Goal: Information Seeking & Learning: Learn about a topic

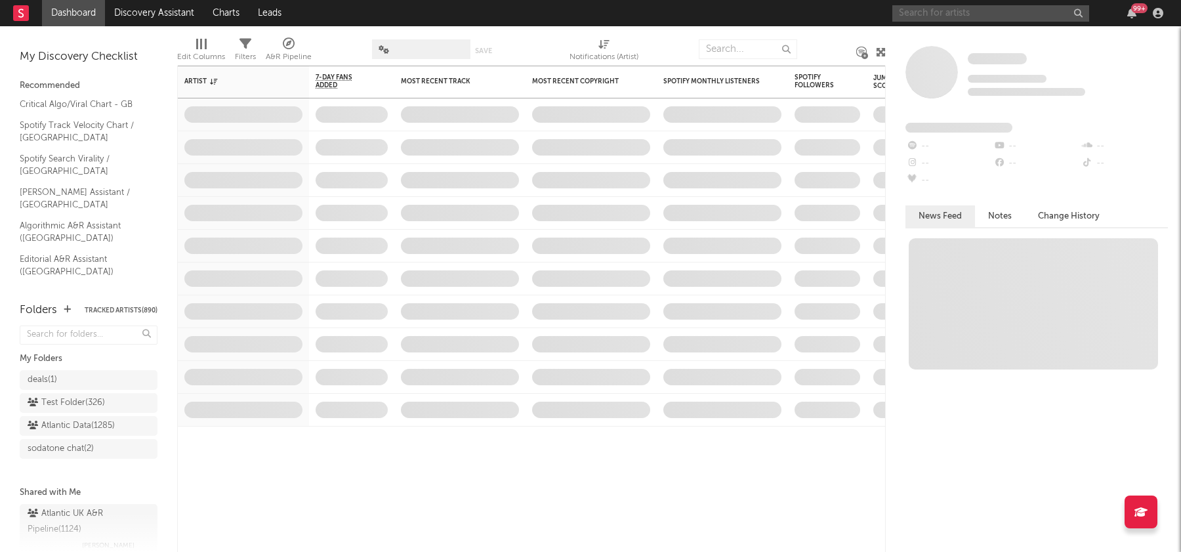
click at [937, 14] on input "text" at bounding box center [990, 13] width 197 height 16
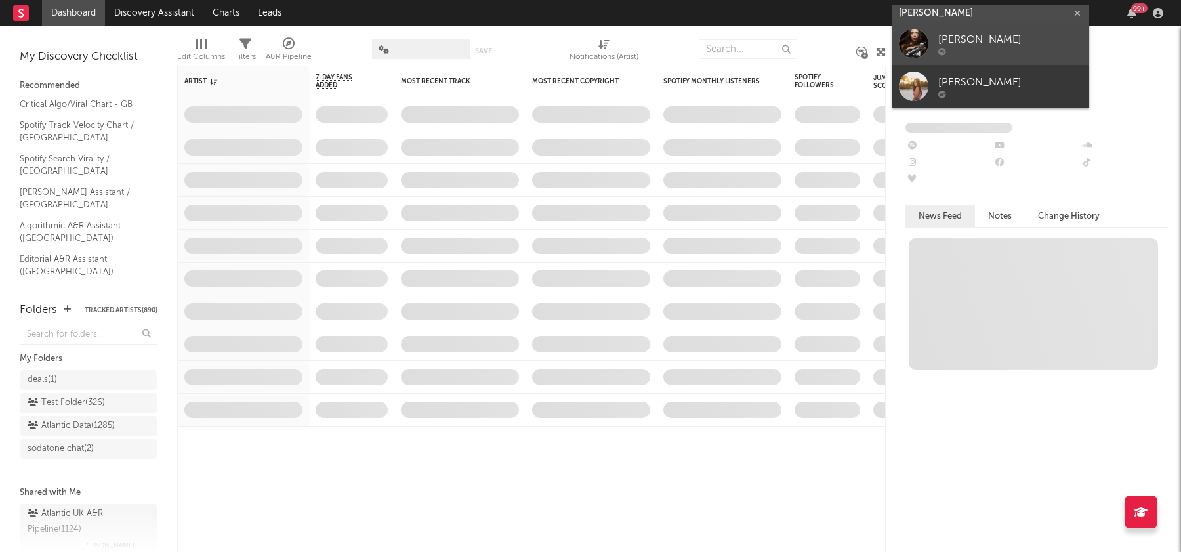
type input "alexa joyce"
click at [978, 32] on div "Alexa Joyce" at bounding box center [1010, 39] width 144 height 16
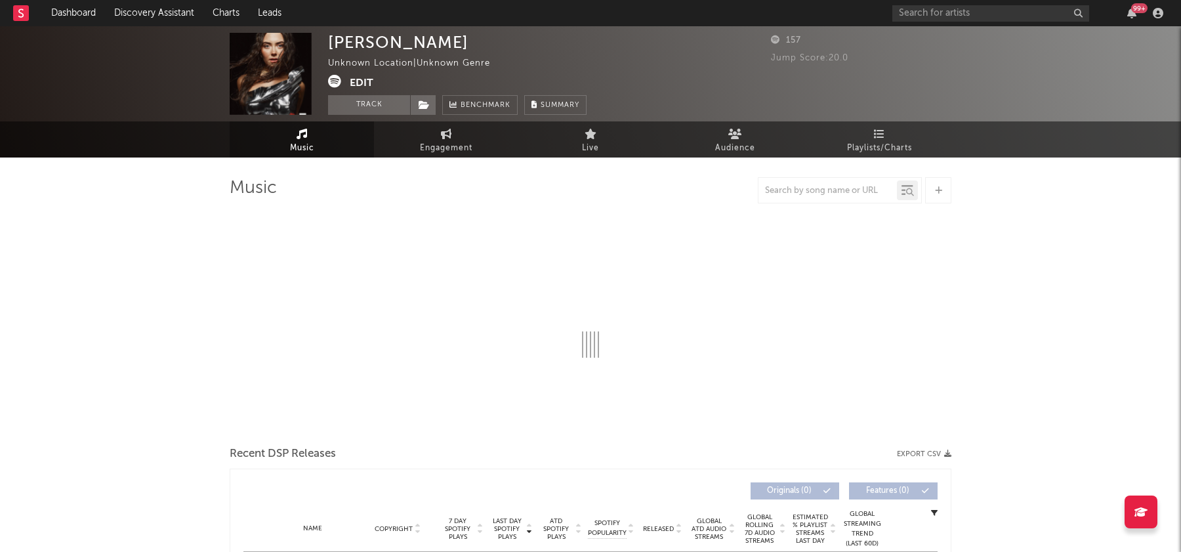
select select "1w"
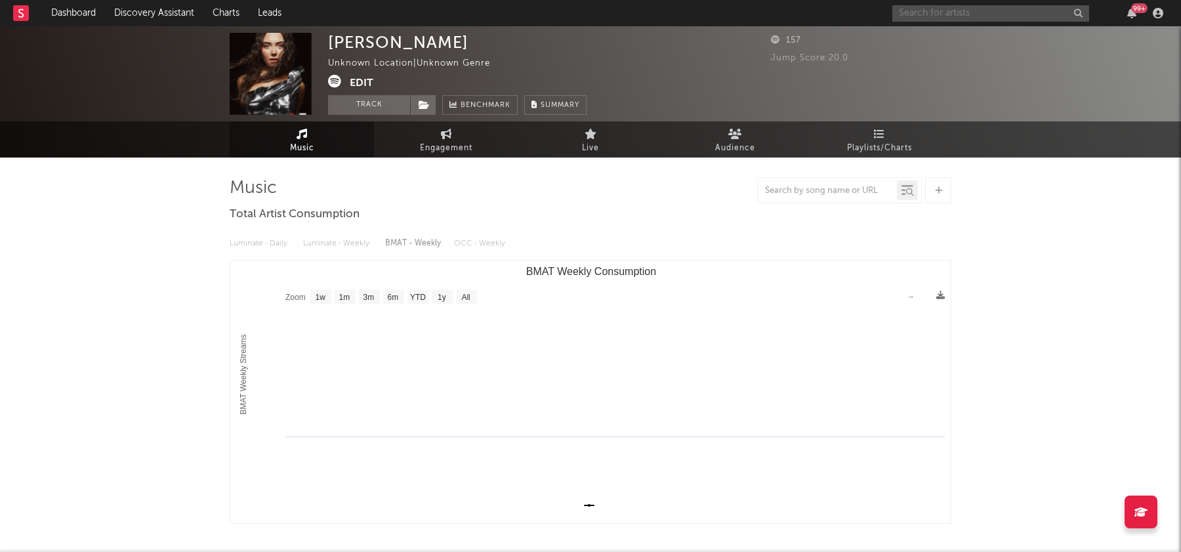
click at [898, 7] on input "text" at bounding box center [990, 13] width 197 height 16
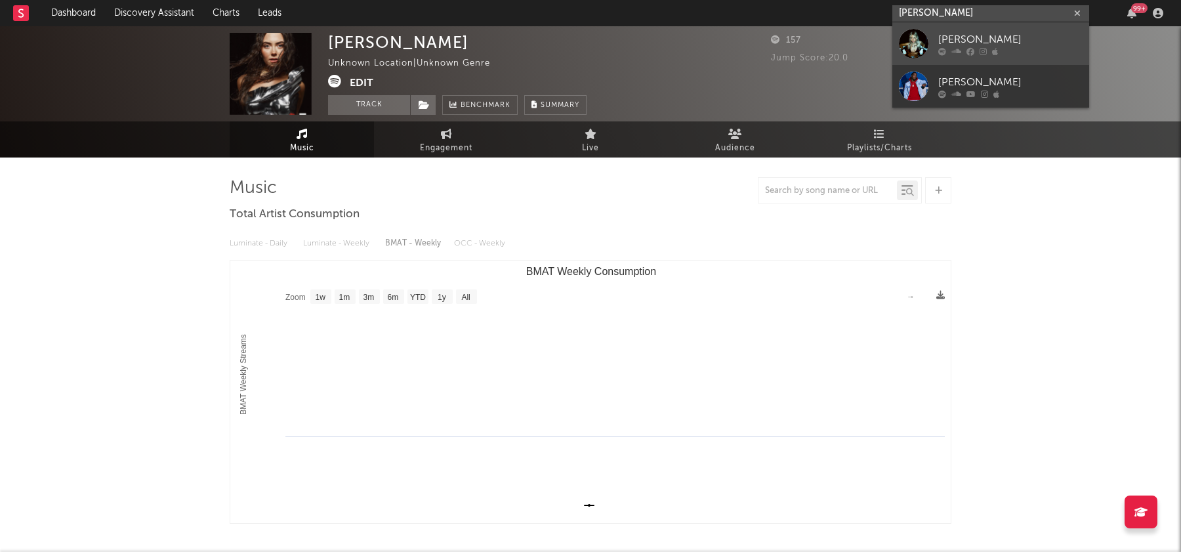
type input "juno james"
click at [961, 39] on div "Juno James" at bounding box center [1010, 39] width 144 height 16
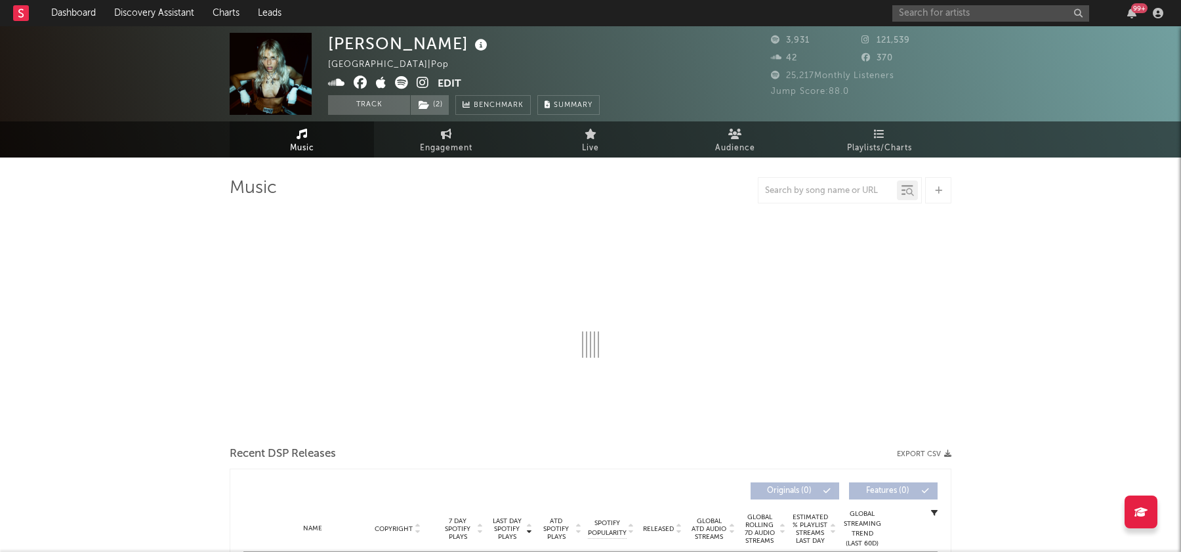
select select "1w"
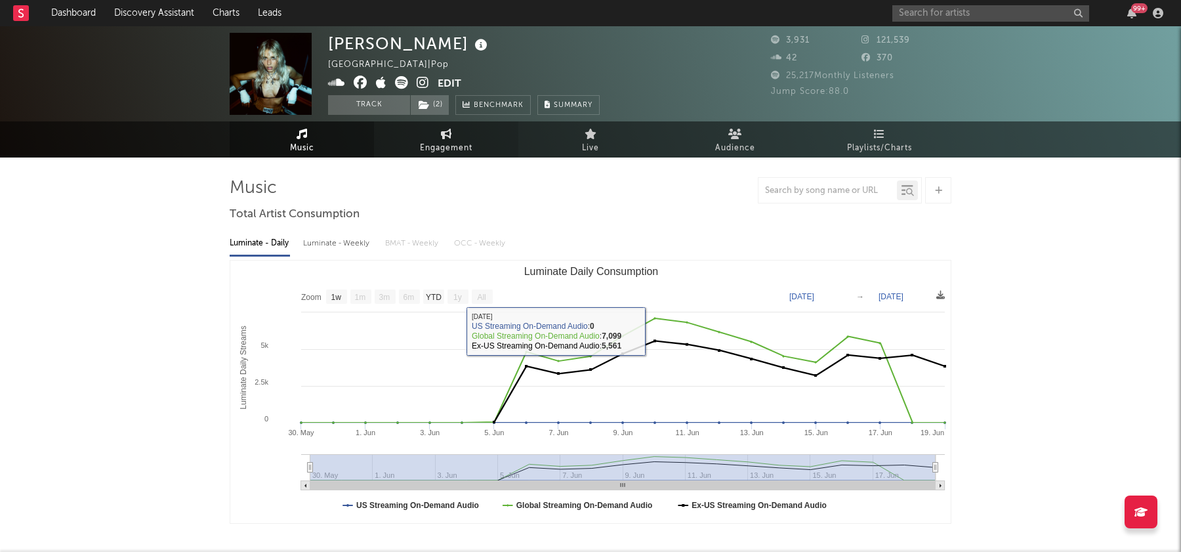
click at [472, 131] on link "Engagement" at bounding box center [446, 139] width 144 height 36
select select "1w"
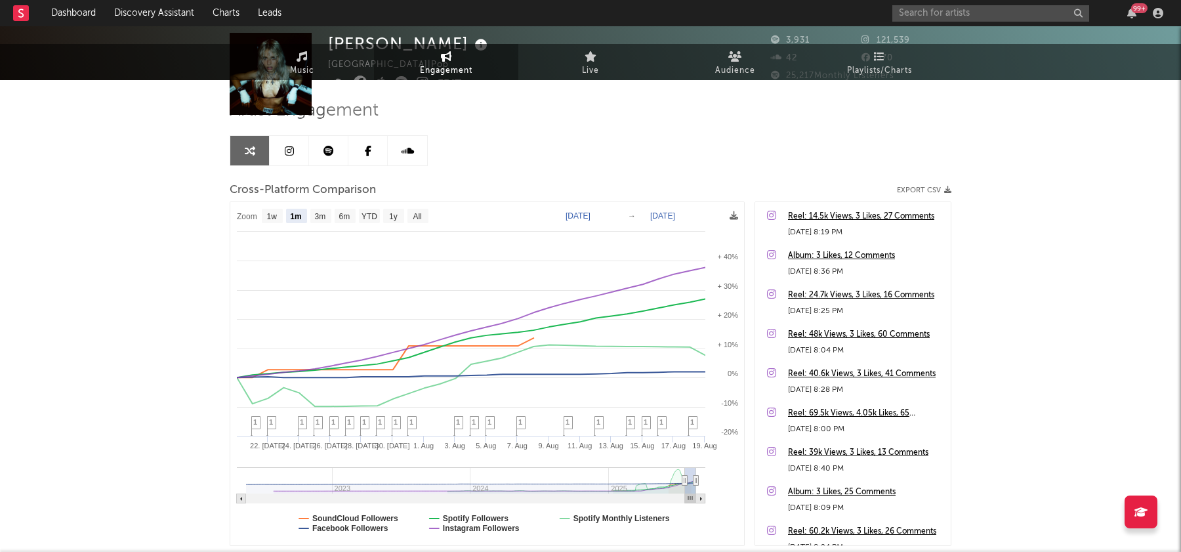
scroll to position [163, 0]
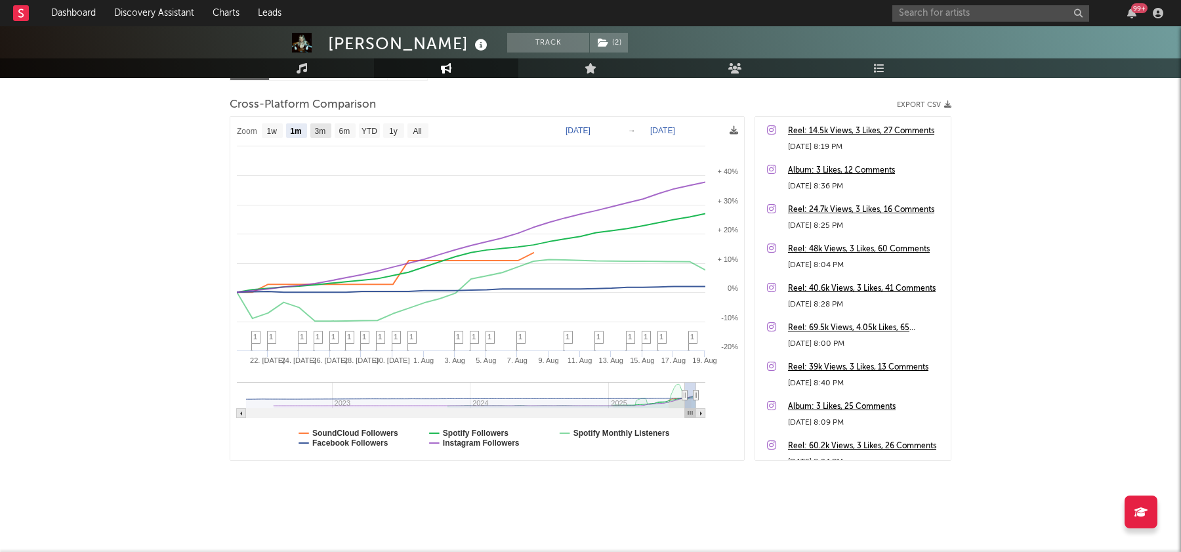
click at [330, 126] on rect at bounding box center [320, 130] width 21 height 14
select select "3m"
type input "2025-05-19"
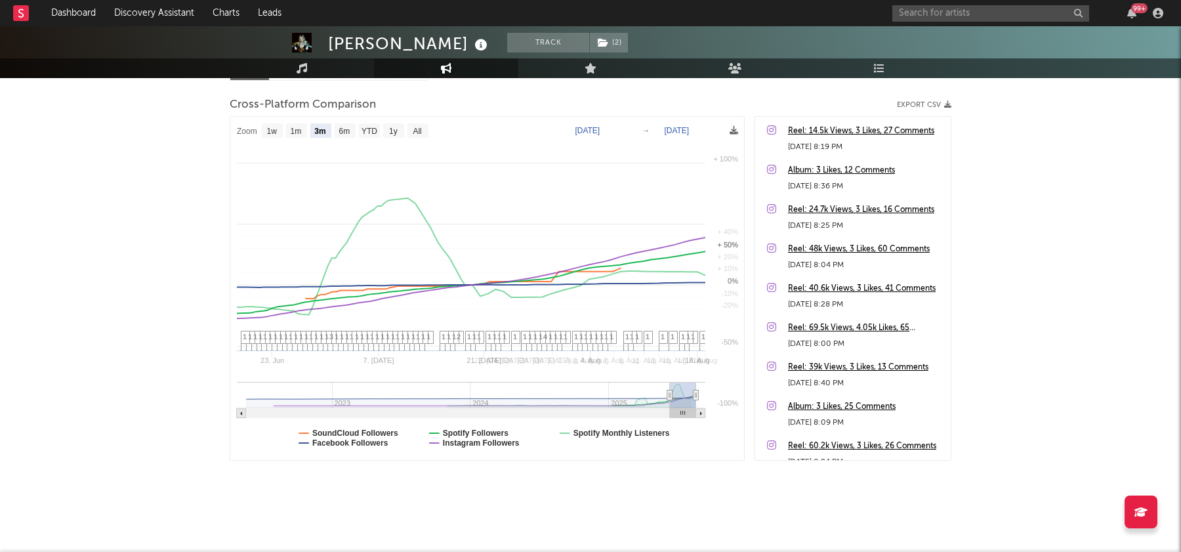
select select "3m"
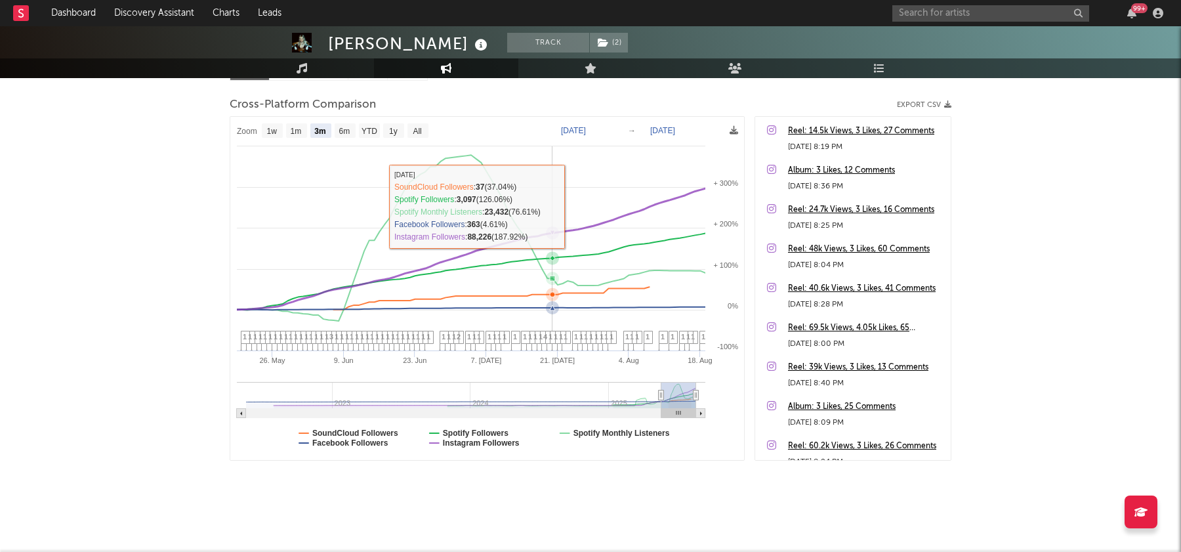
scroll to position [0, 0]
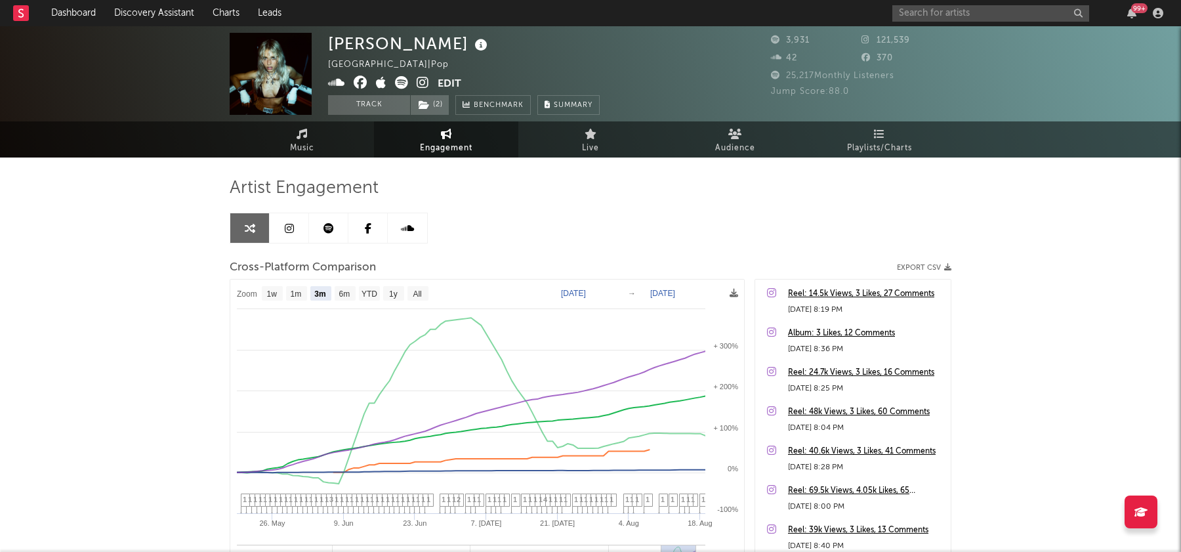
click at [456, 85] on button "Edit" at bounding box center [450, 84] width 24 height 16
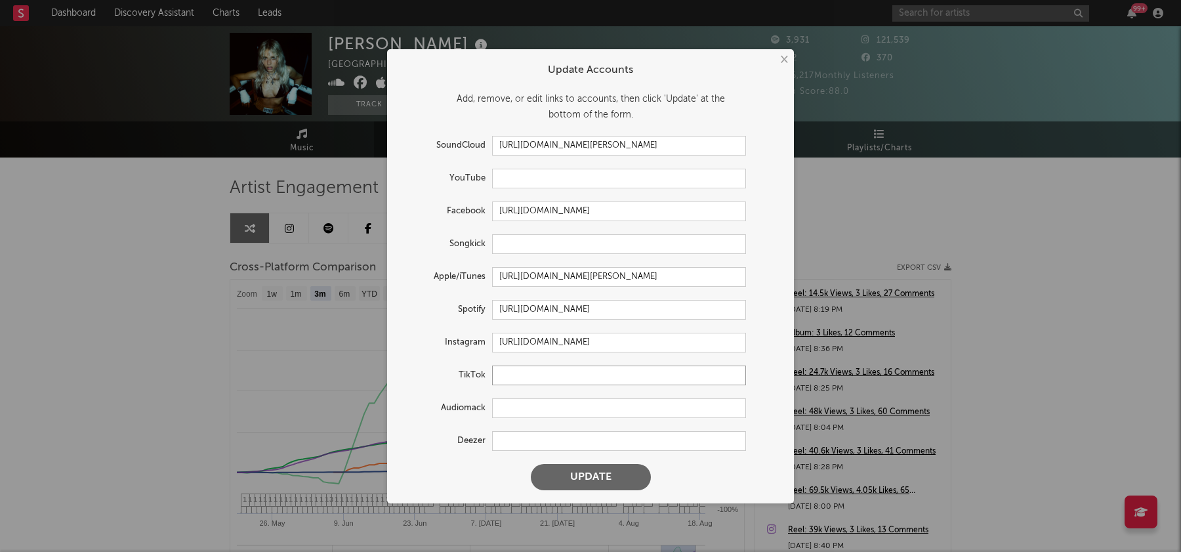
click at [512, 380] on input "text" at bounding box center [619, 375] width 254 height 20
paste input "https://www.tiktok.com/@itsjunojames"
type input "https://www.tiktok.com/@itsjunojames"
click at [625, 486] on button "Update" at bounding box center [591, 477] width 120 height 26
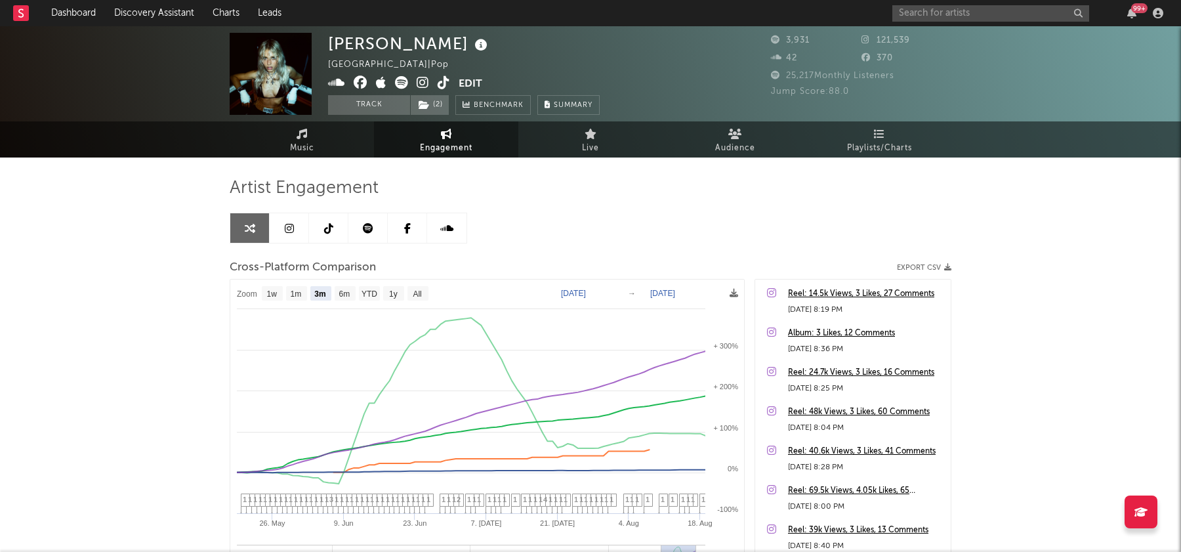
select select "1w"
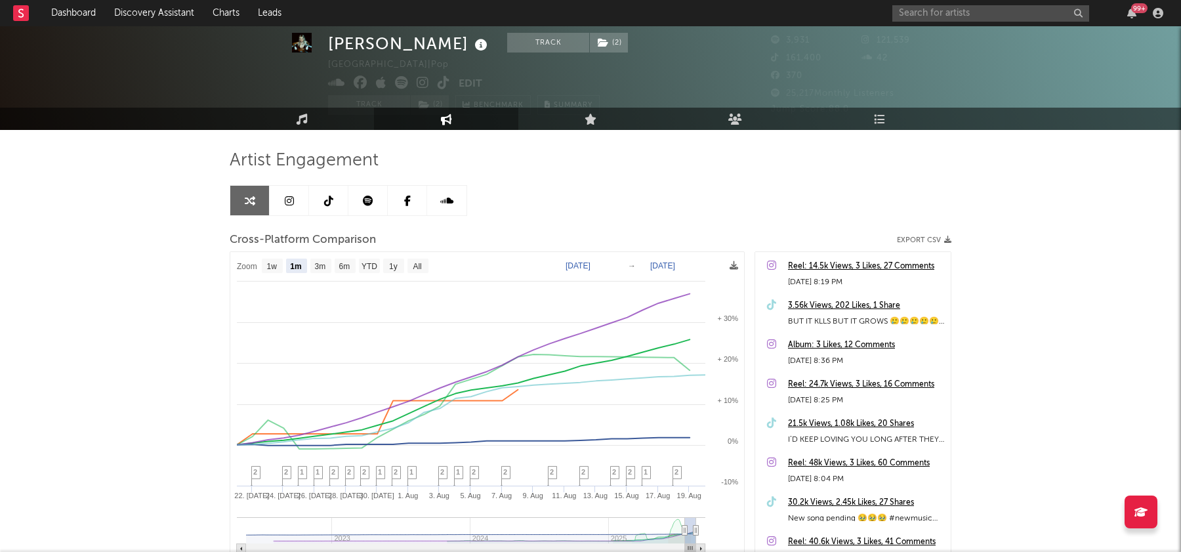
scroll to position [46, 0]
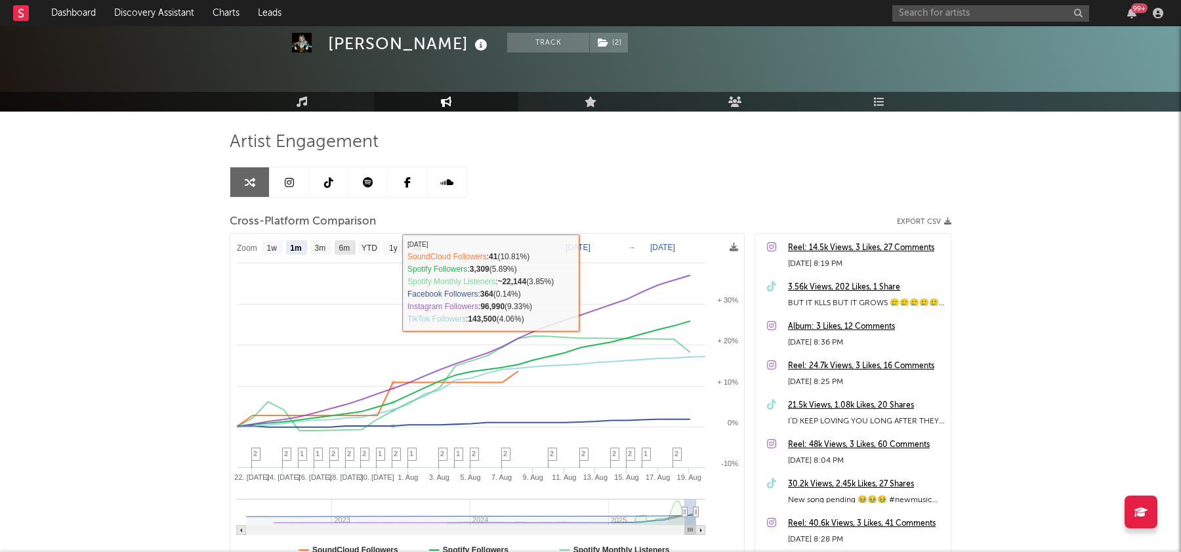
click at [334, 246] on rect at bounding box center [487, 406] width 514 height 344
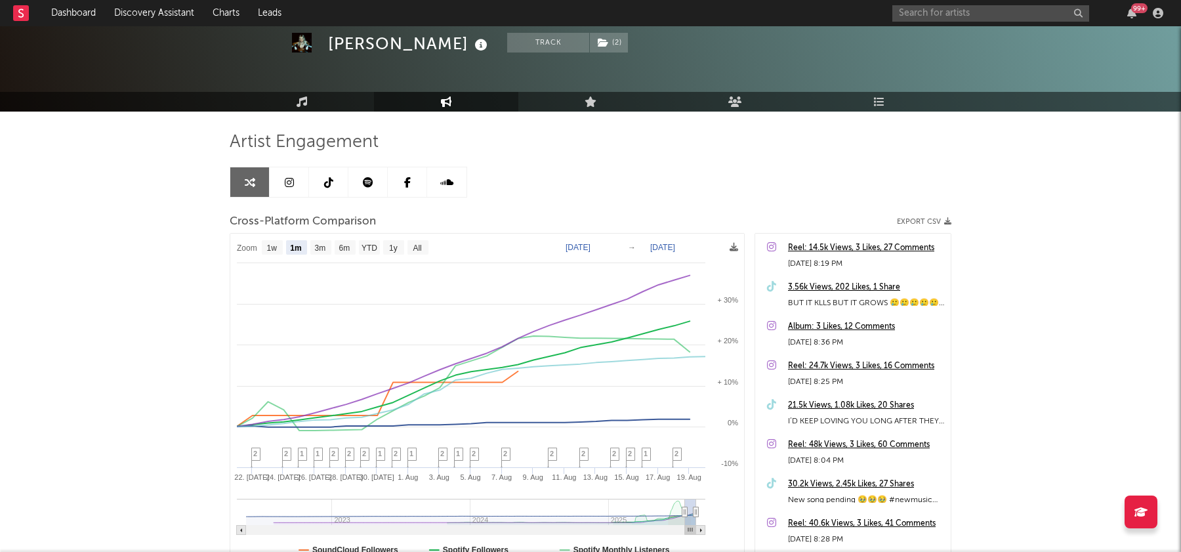
click at [325, 246] on text "3m" at bounding box center [320, 247] width 11 height 9
select select "3m"
type input "2025-05-20"
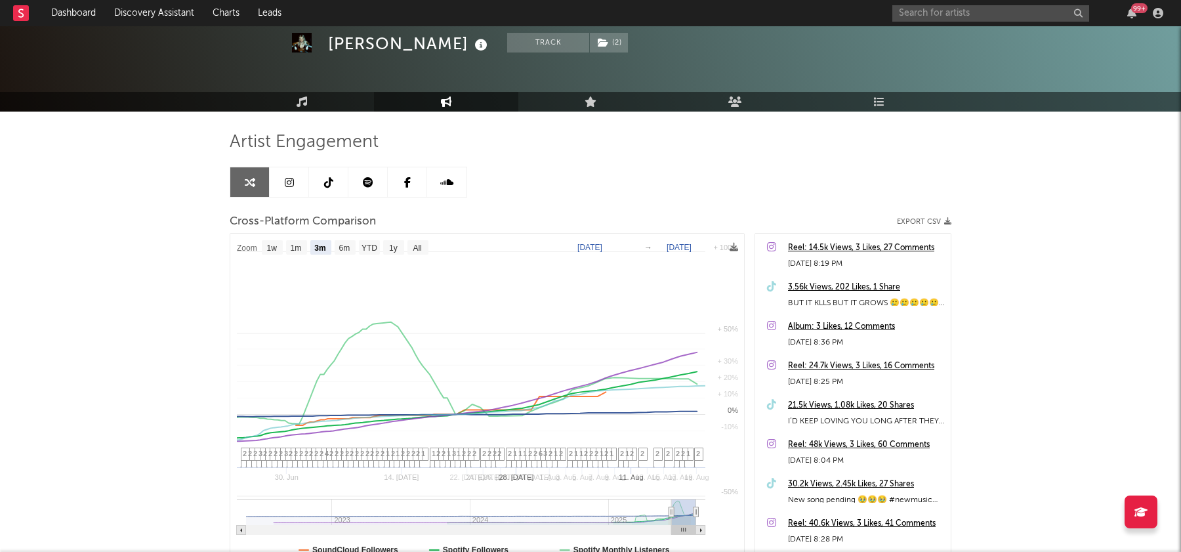
select select "3m"
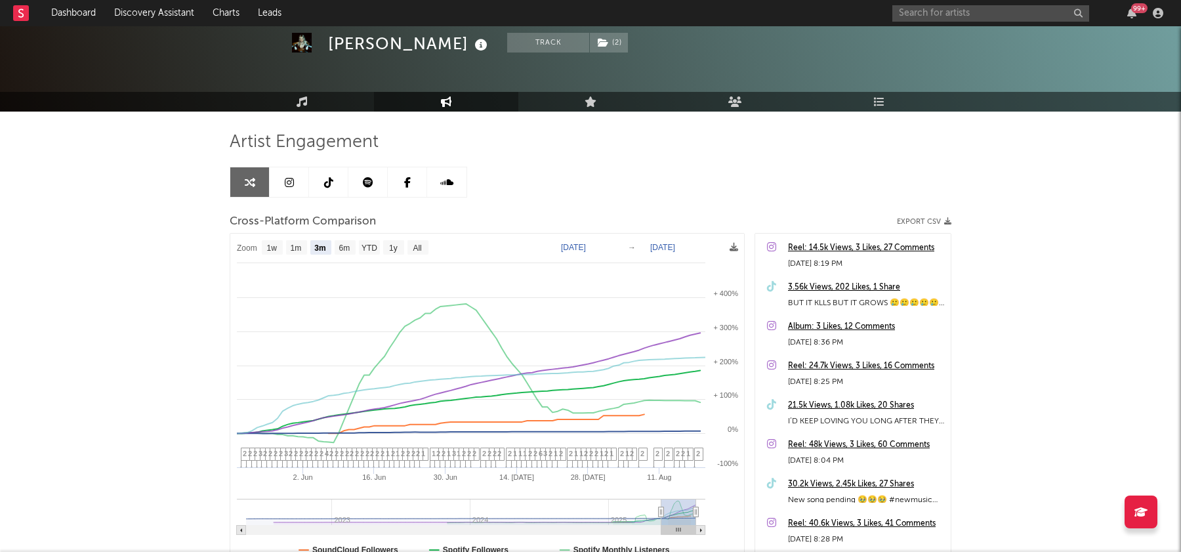
scroll to position [0, 0]
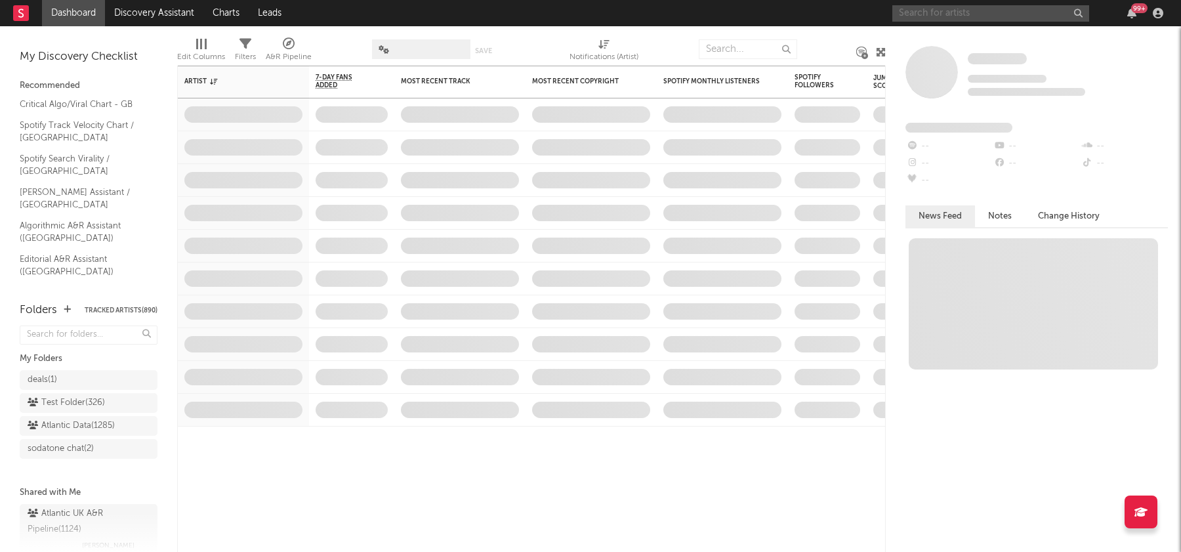
click at [964, 8] on input "text" at bounding box center [990, 13] width 197 height 16
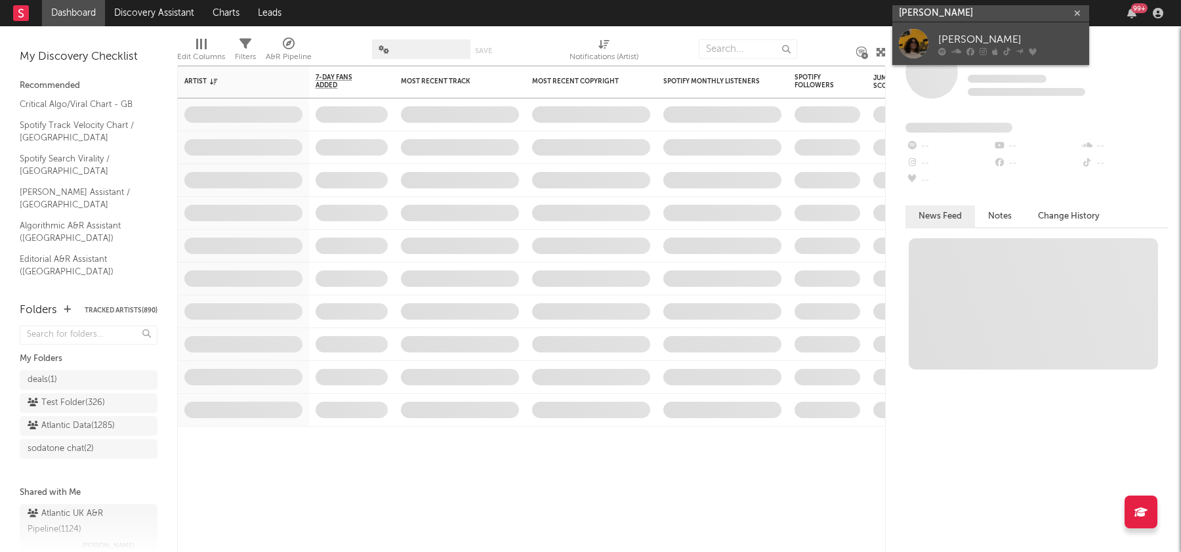
type input "[PERSON_NAME]"
click at [964, 30] on link "[PERSON_NAME]" at bounding box center [990, 43] width 197 height 43
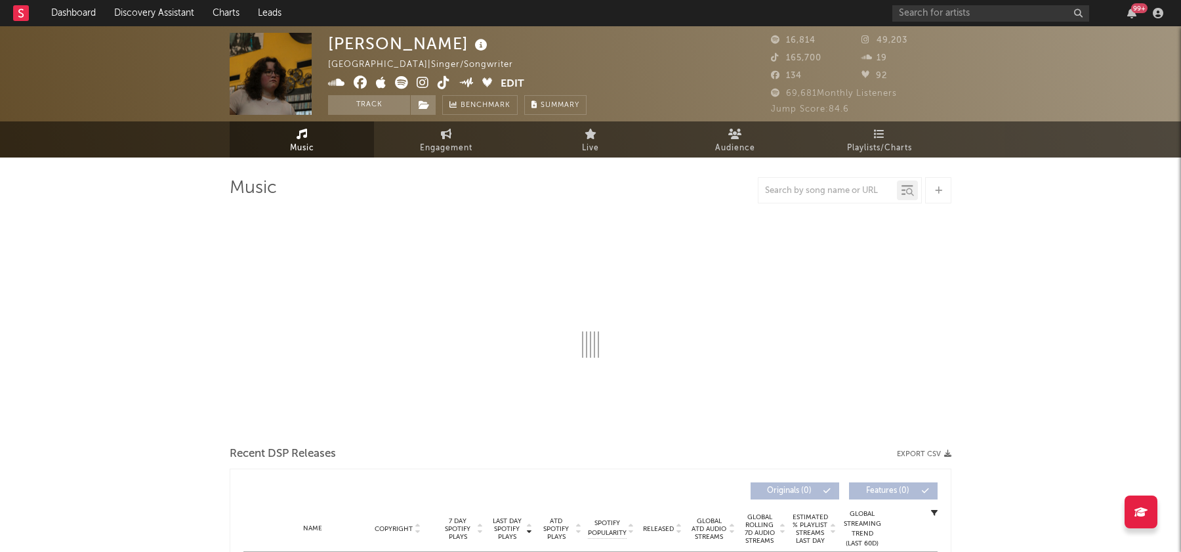
select select "6m"
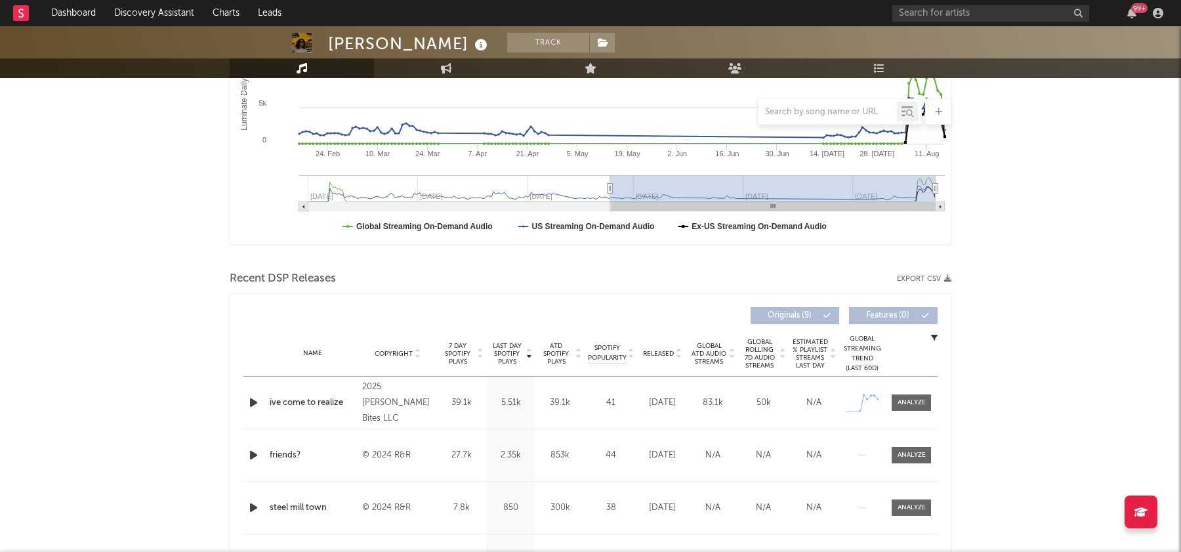
scroll to position [281, 0]
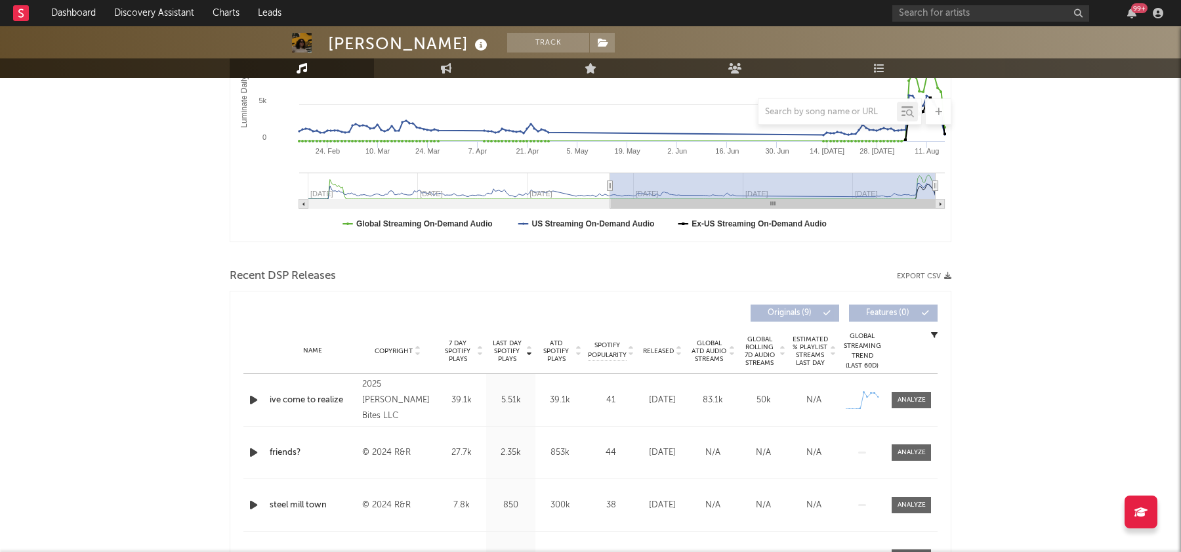
click at [912, 389] on div "Name ive come to realize Copyright 2025 [PERSON_NAME] Bites LLC Label [PERSON_N…" at bounding box center [590, 400] width 694 height 52
click at [909, 404] on span at bounding box center [910, 400] width 39 height 16
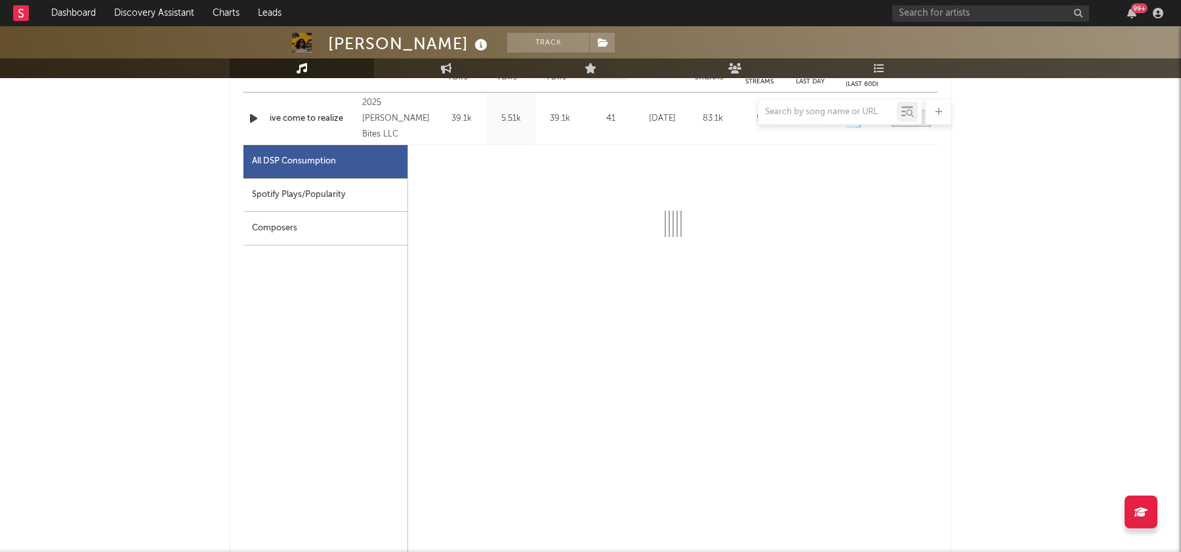
scroll to position [558, 0]
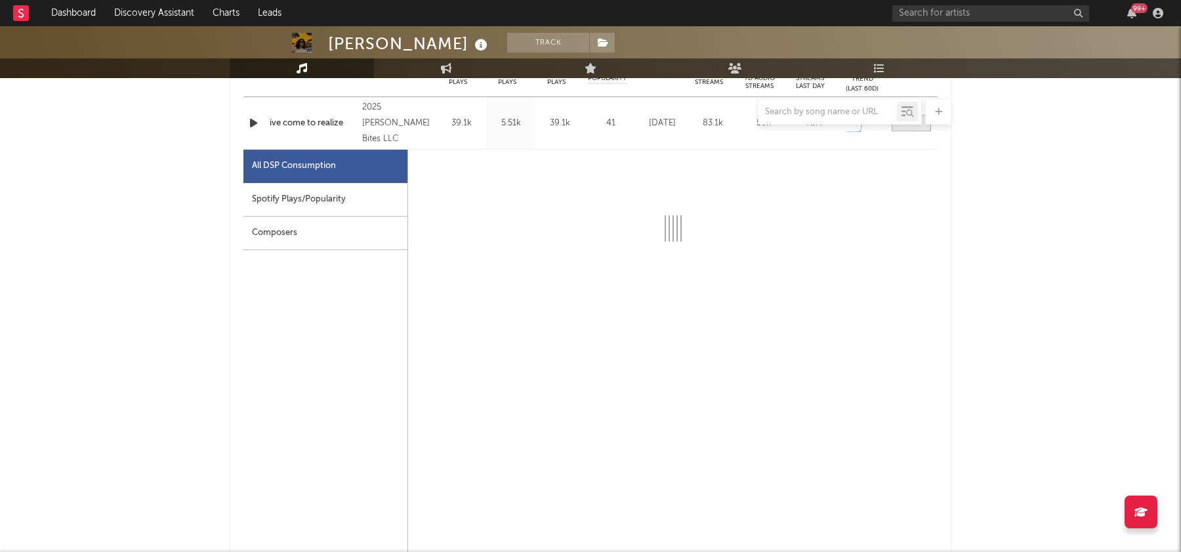
select select "1w"
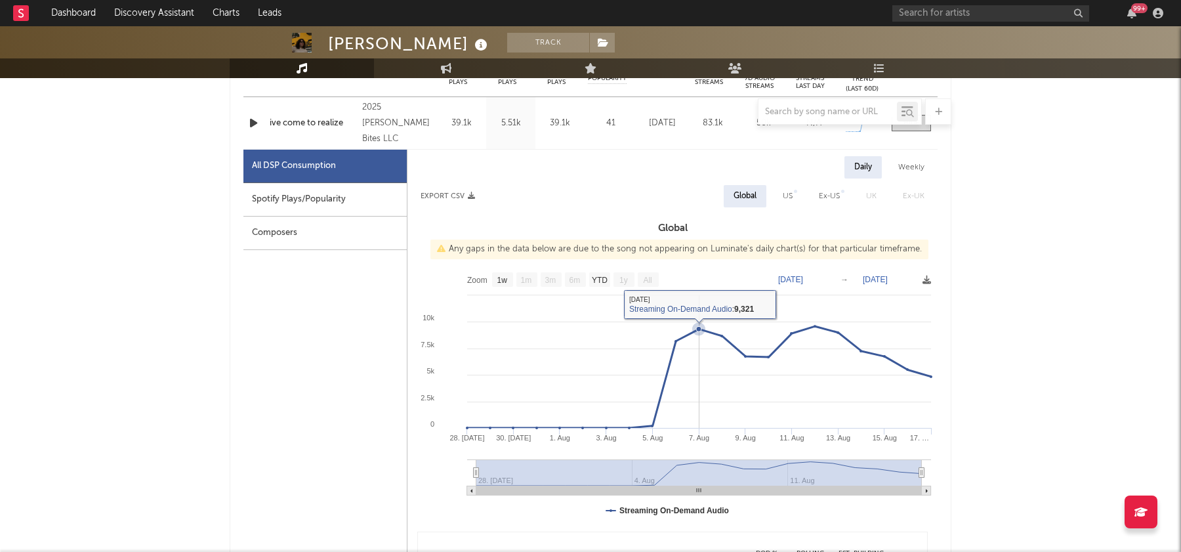
scroll to position [0, 0]
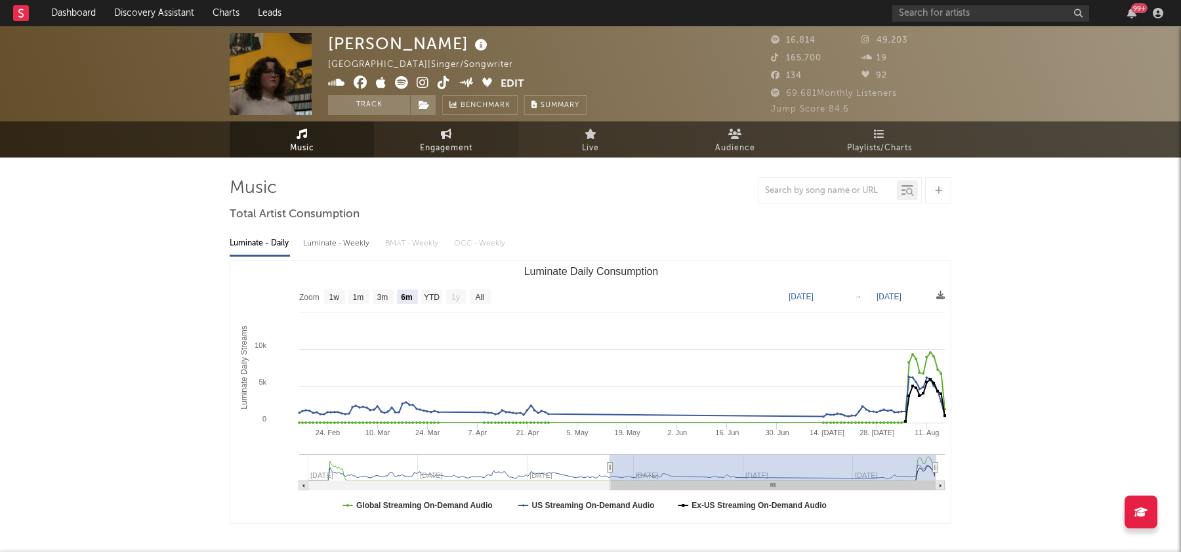
click at [461, 122] on link "Engagement" at bounding box center [446, 139] width 144 height 36
select select "1w"
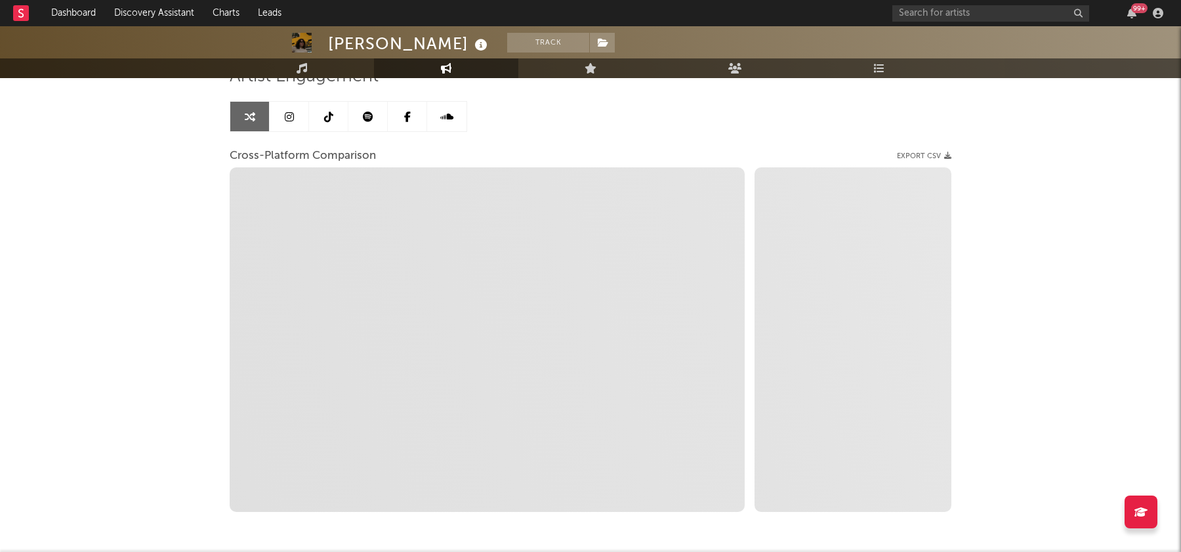
scroll to position [145, 0]
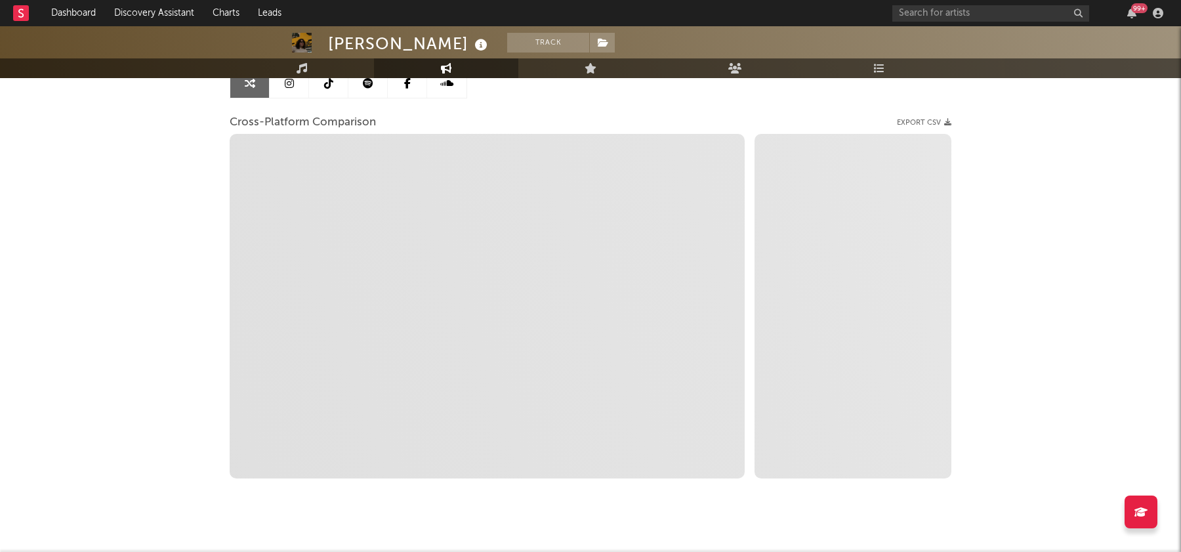
select select "1m"
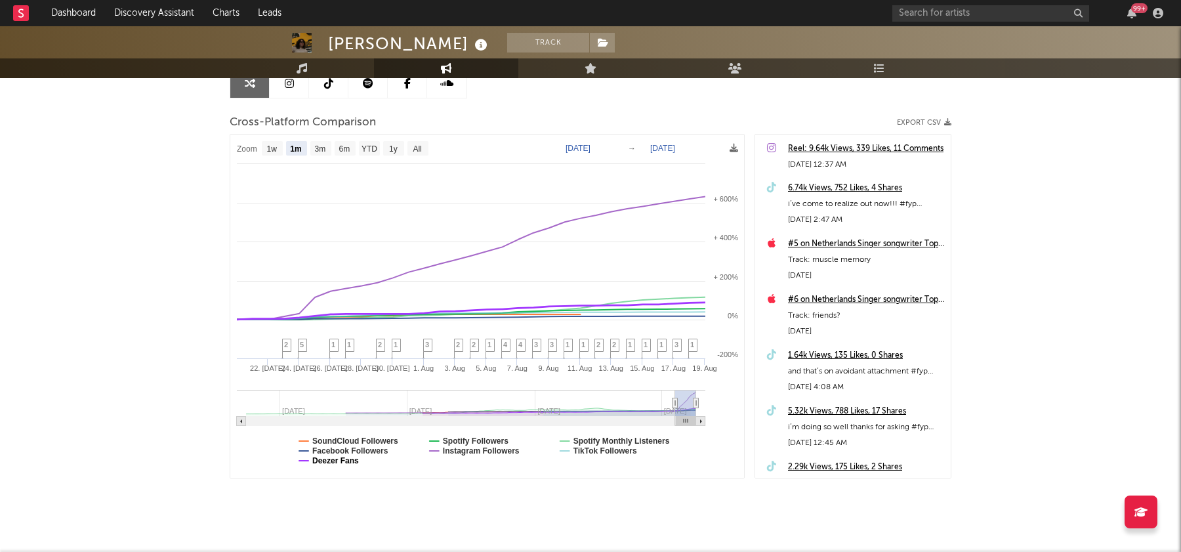
click at [348, 459] on text "Deezer Fans" at bounding box center [335, 460] width 47 height 9
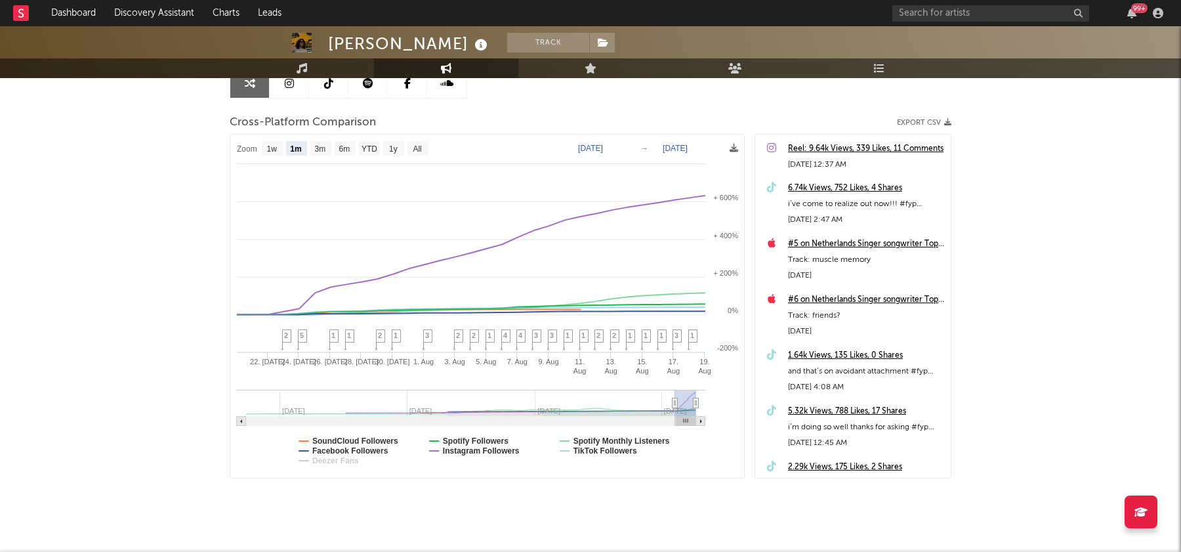
select select "1m"
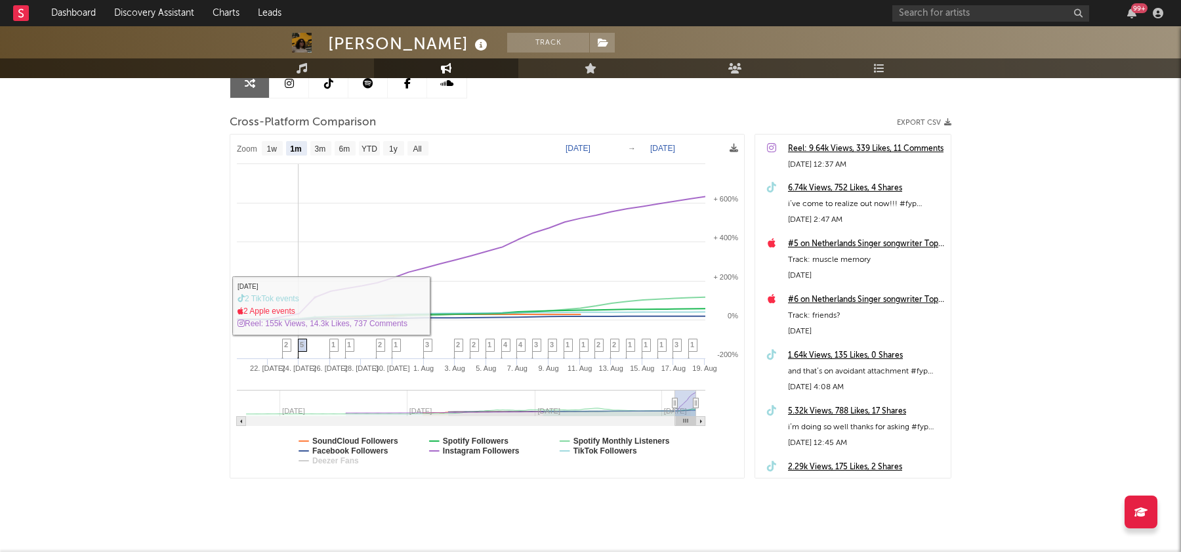
click at [303, 345] on span "5" at bounding box center [302, 344] width 4 height 8
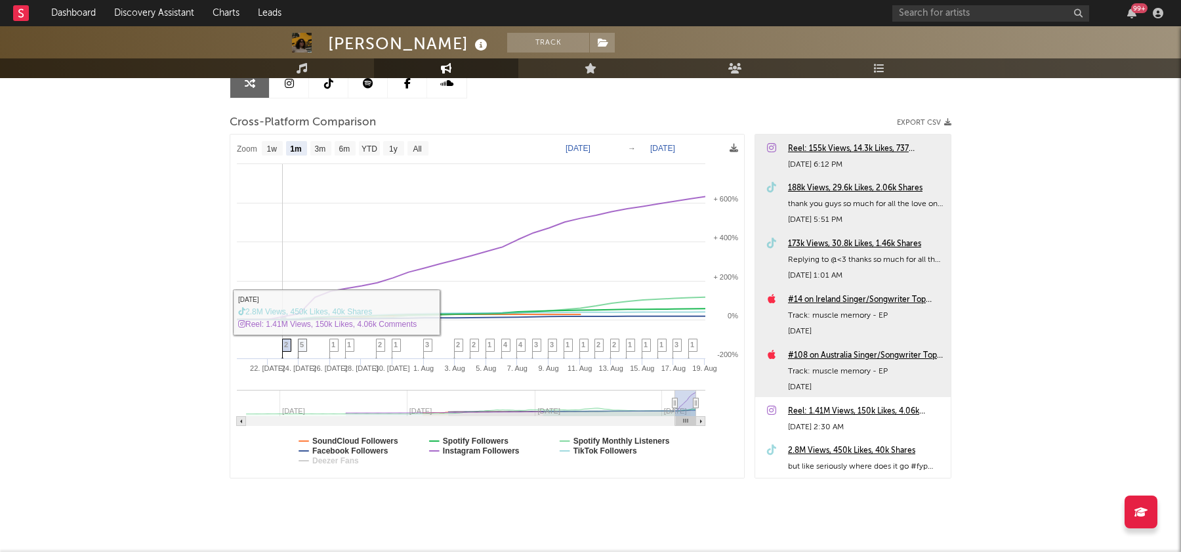
click at [284, 347] on span "2" at bounding box center [286, 344] width 4 height 8
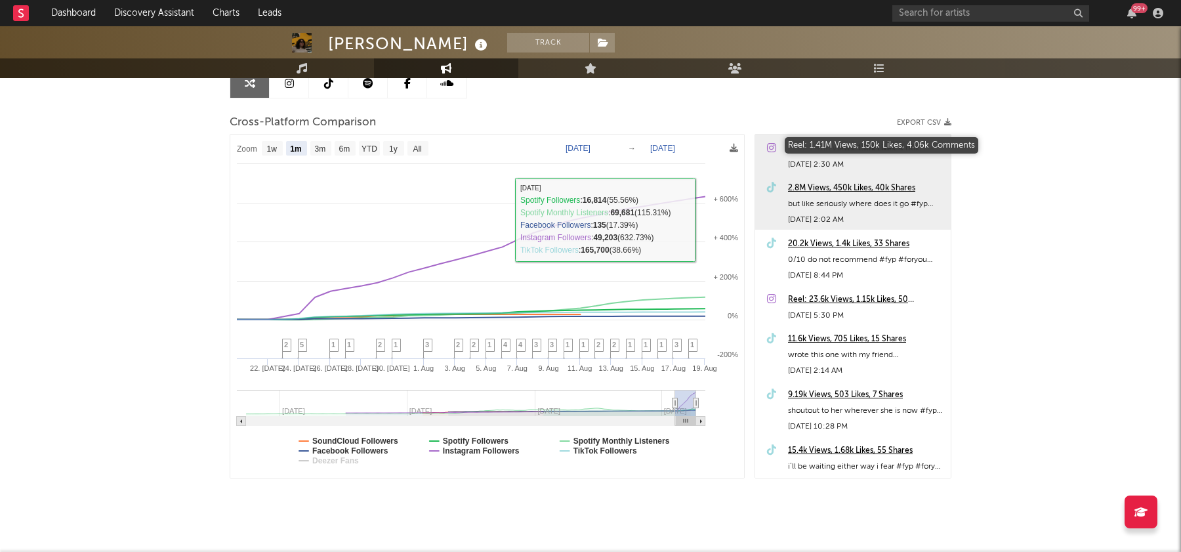
click at [832, 144] on div "Reel: 1.41M Views, 150k Likes, 4.06k Comments" at bounding box center [866, 149] width 156 height 16
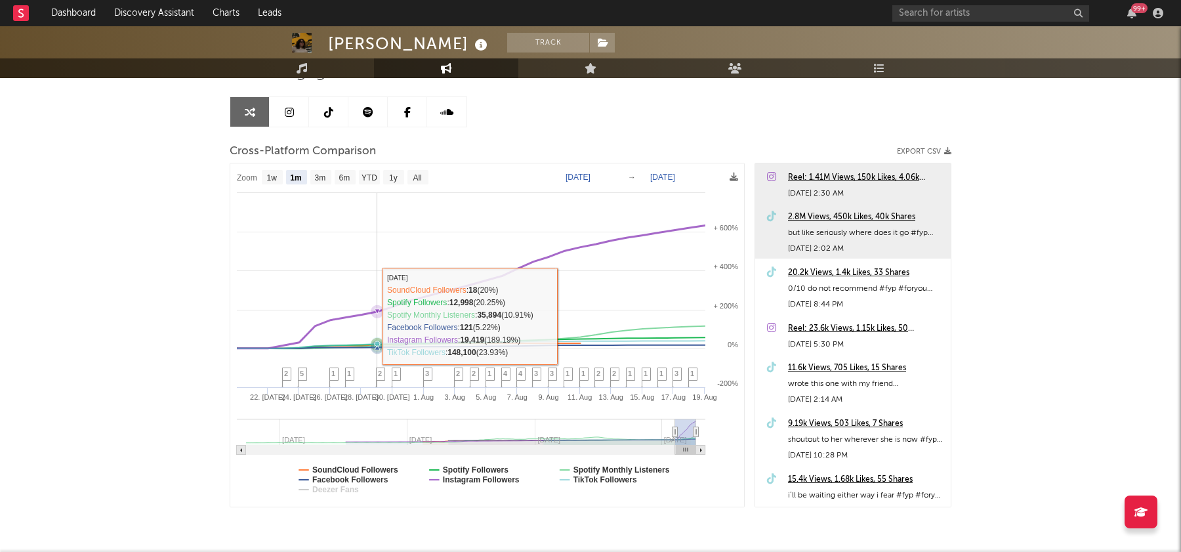
scroll to position [43, 0]
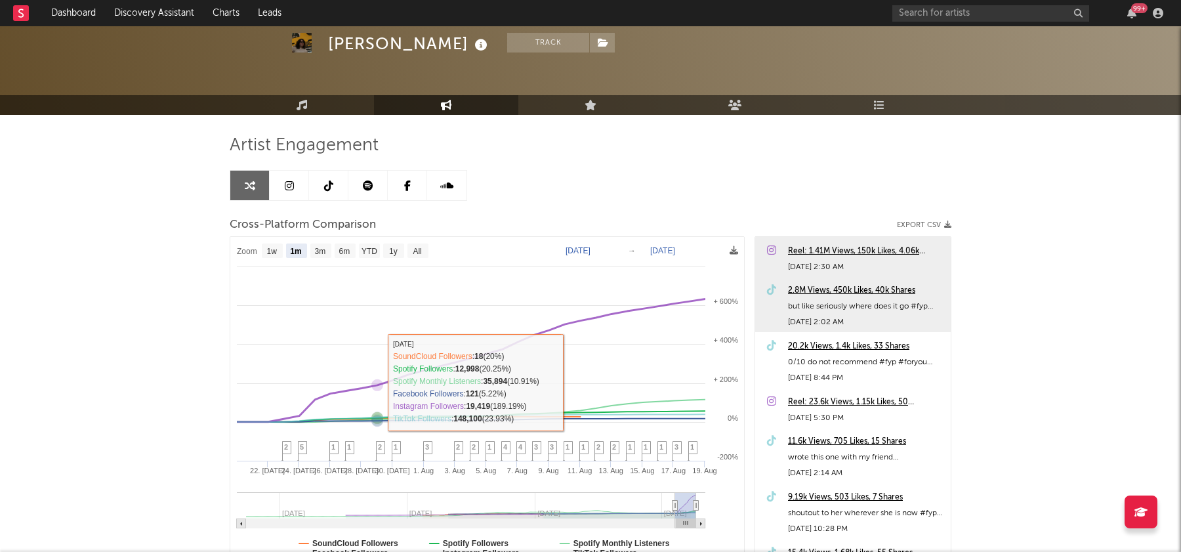
click at [298, 189] on link at bounding box center [289, 186] width 39 height 30
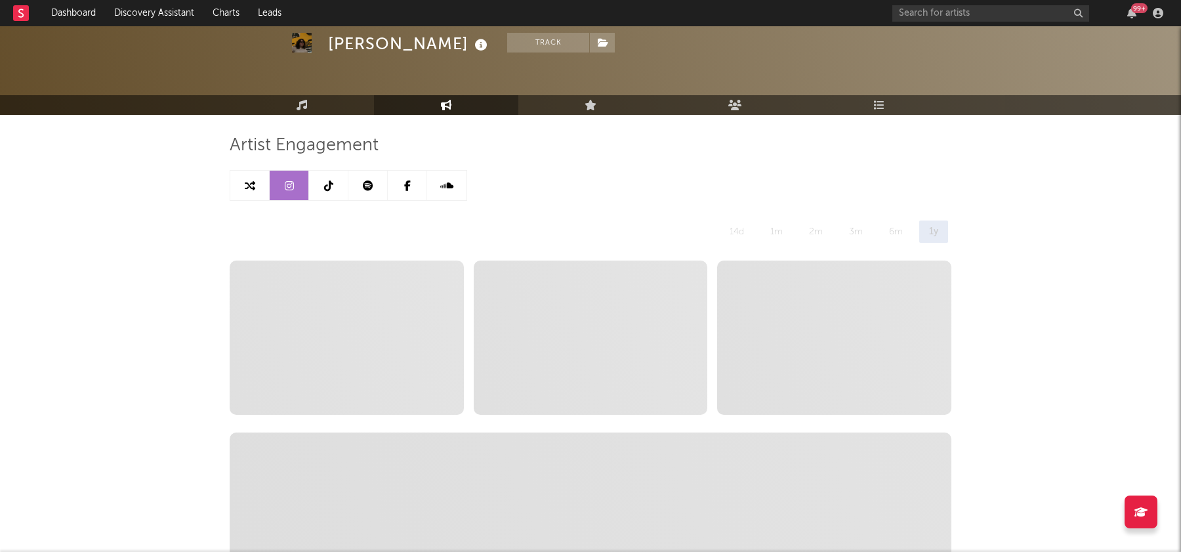
select select "6m"
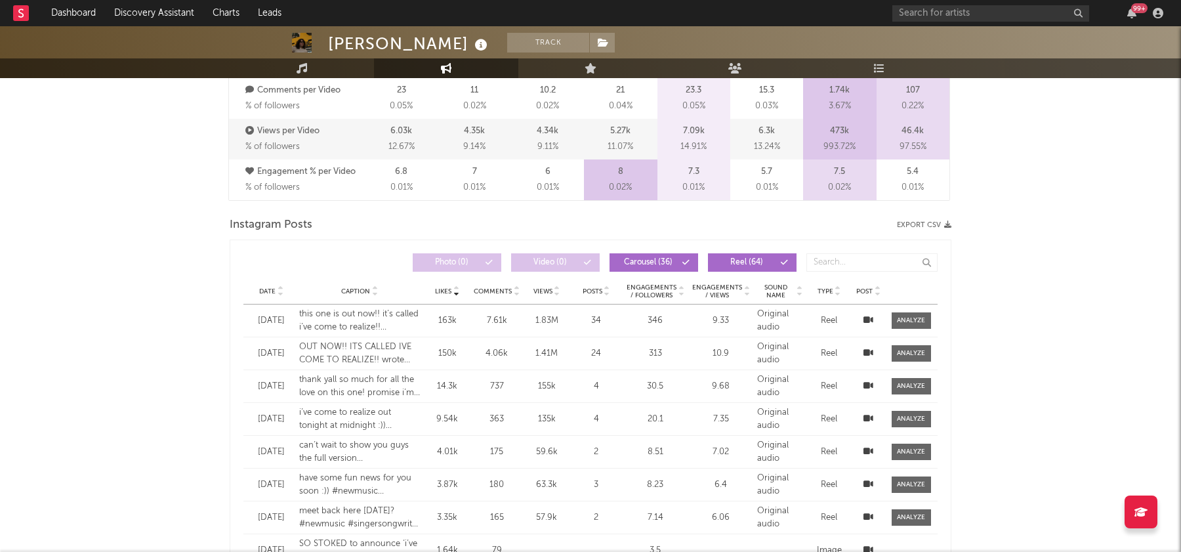
scroll to position [958, 0]
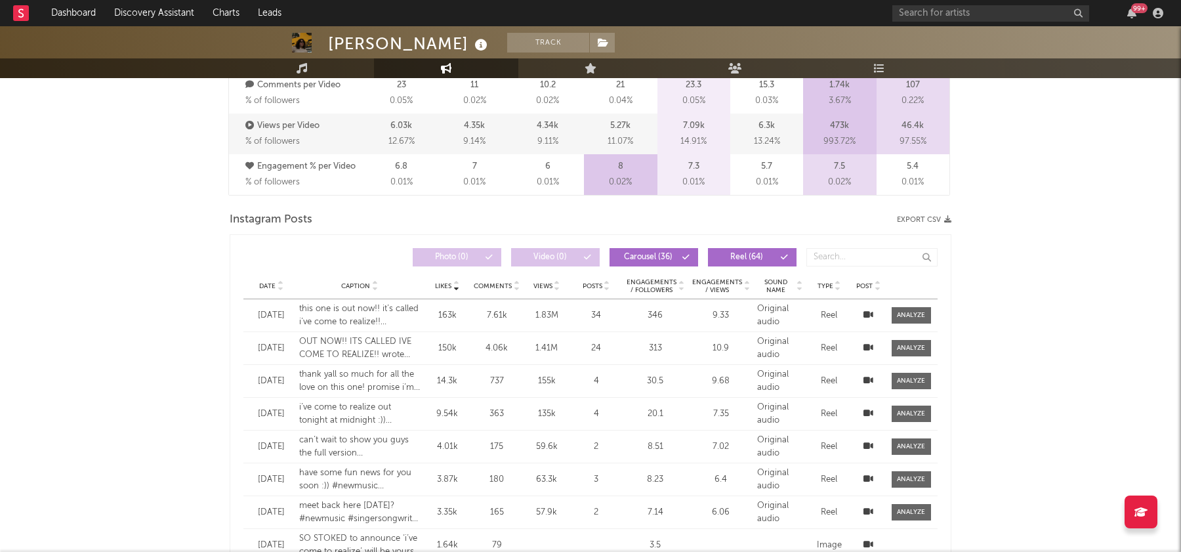
click at [868, 313] on icon at bounding box center [868, 314] width 10 height 9
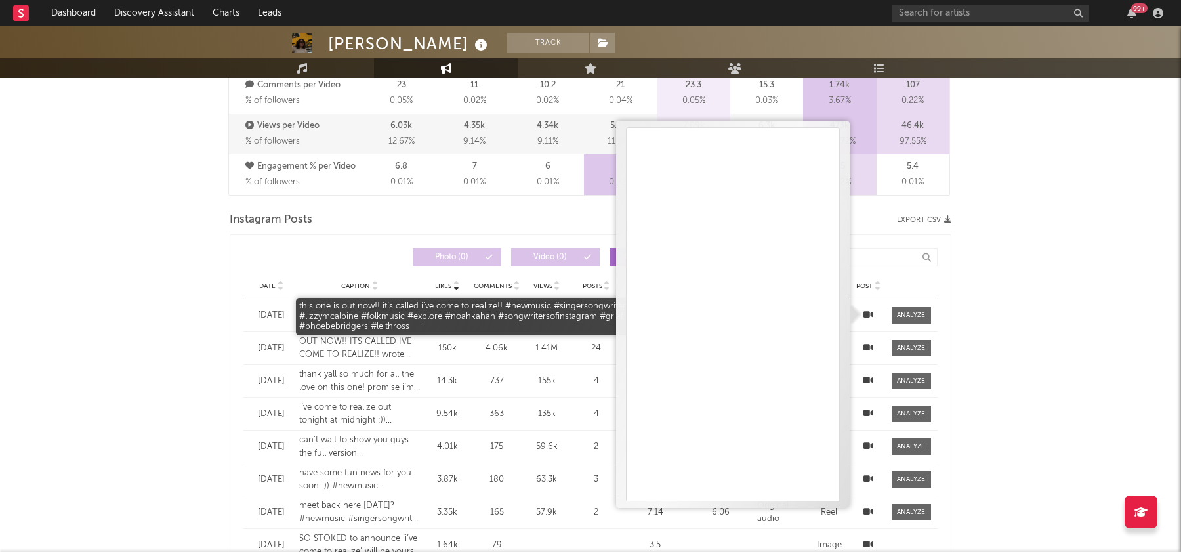
scroll to position [0, 0]
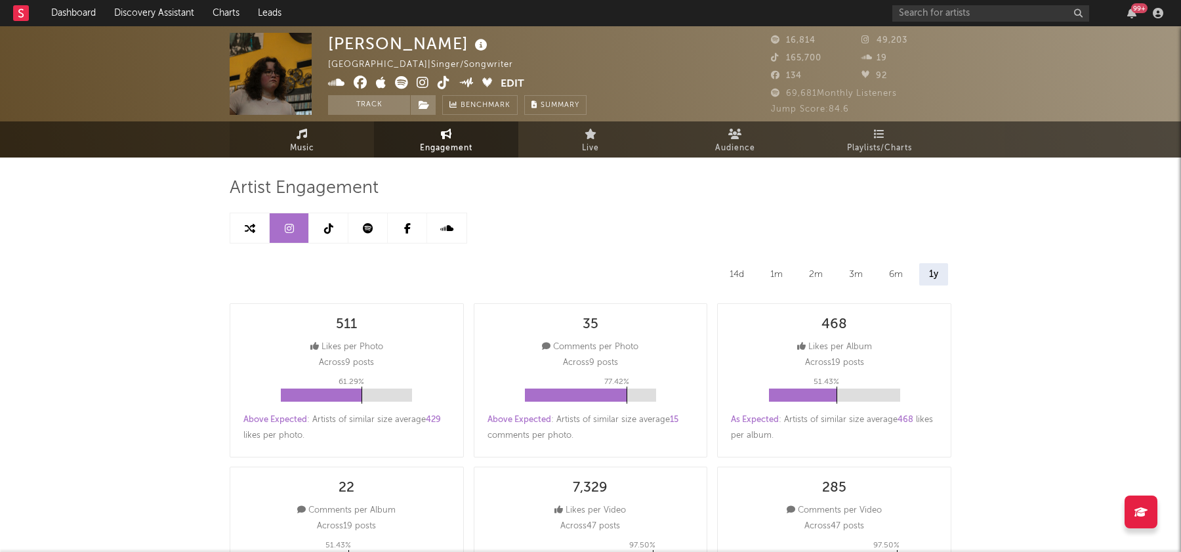
click at [308, 137] on link "Music" at bounding box center [302, 139] width 144 height 36
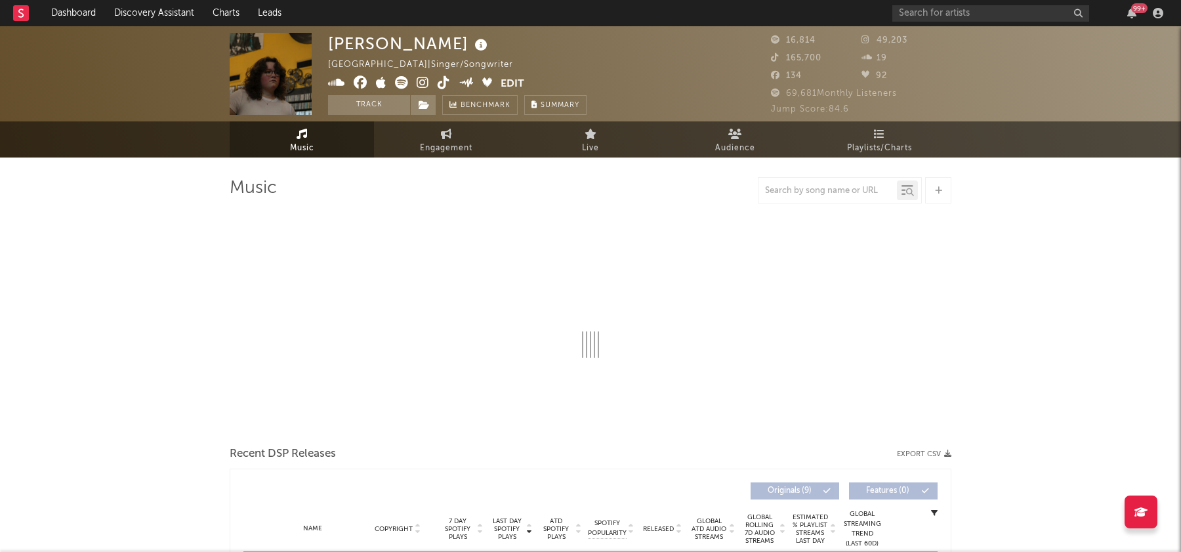
select select "6m"
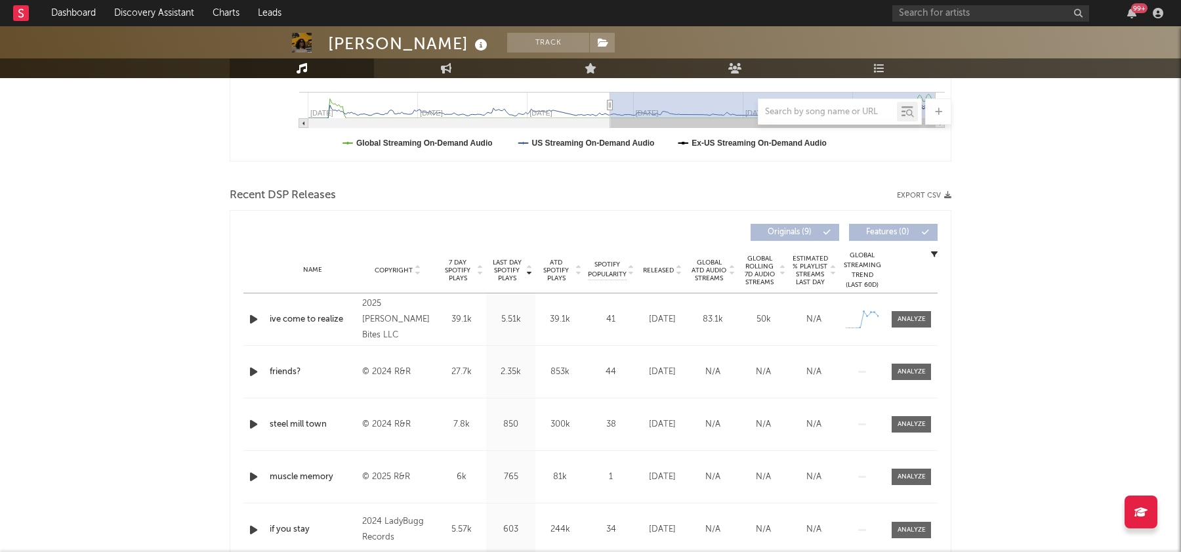
scroll to position [363, 0]
click at [911, 315] on div at bounding box center [911, 319] width 28 height 10
select select "1w"
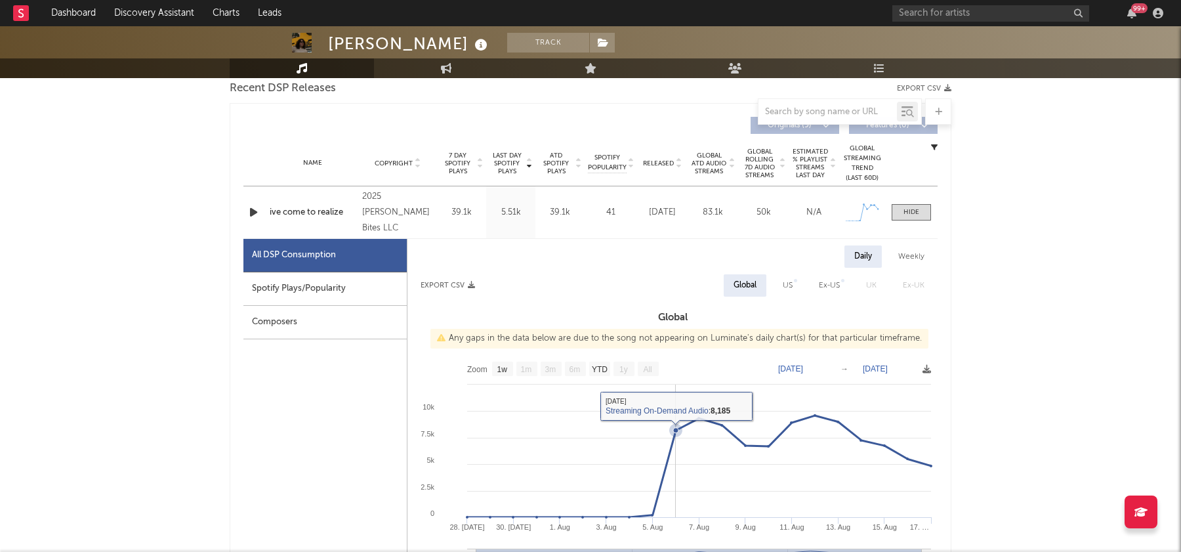
scroll to position [461, 0]
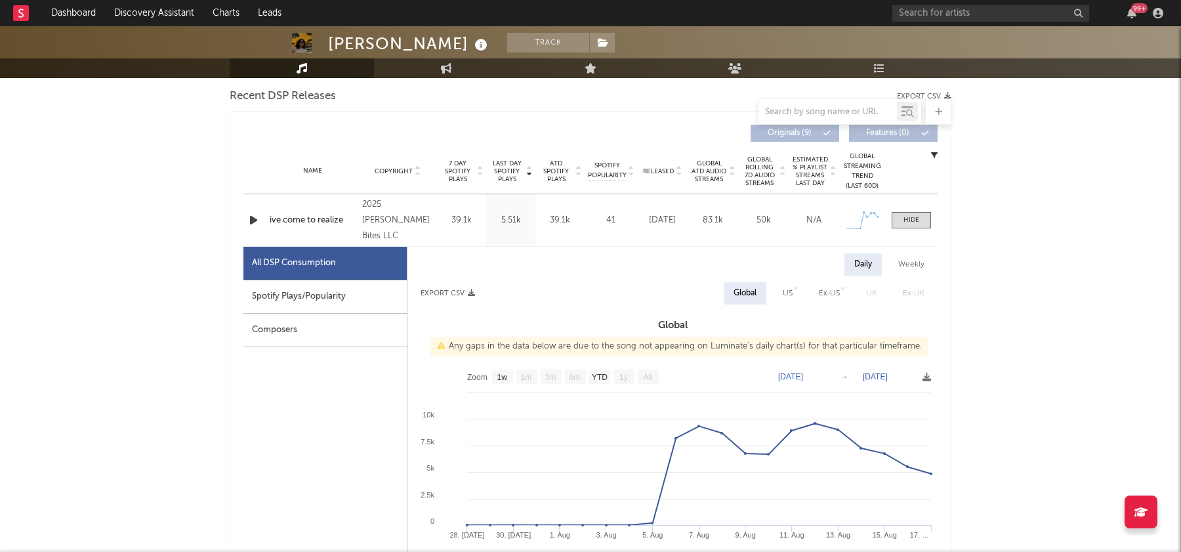
click at [908, 213] on span at bounding box center [910, 220] width 39 height 16
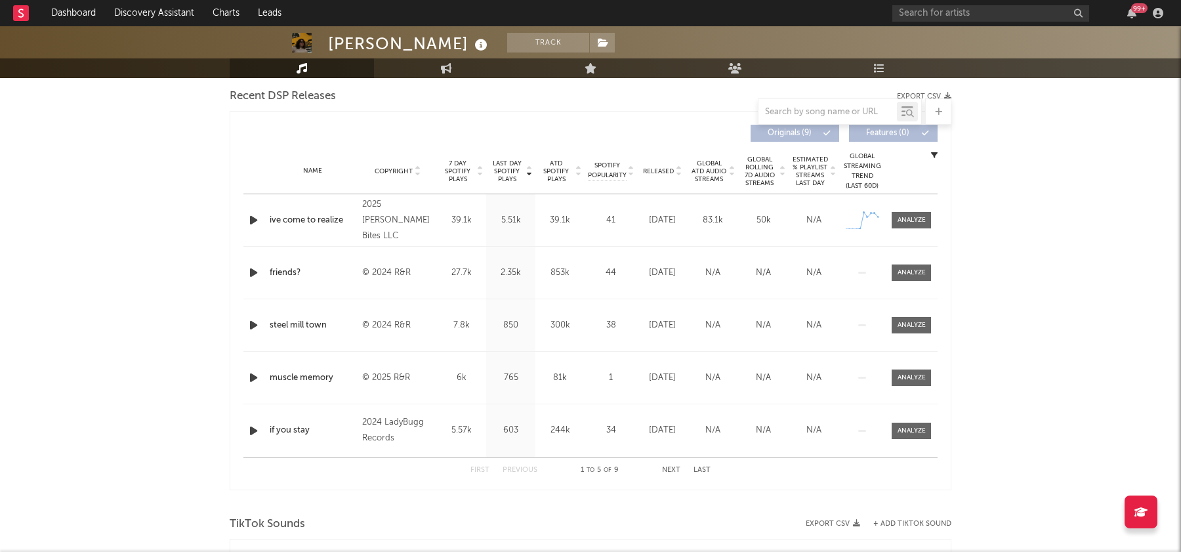
click at [670, 467] on button "Next" at bounding box center [671, 469] width 18 height 7
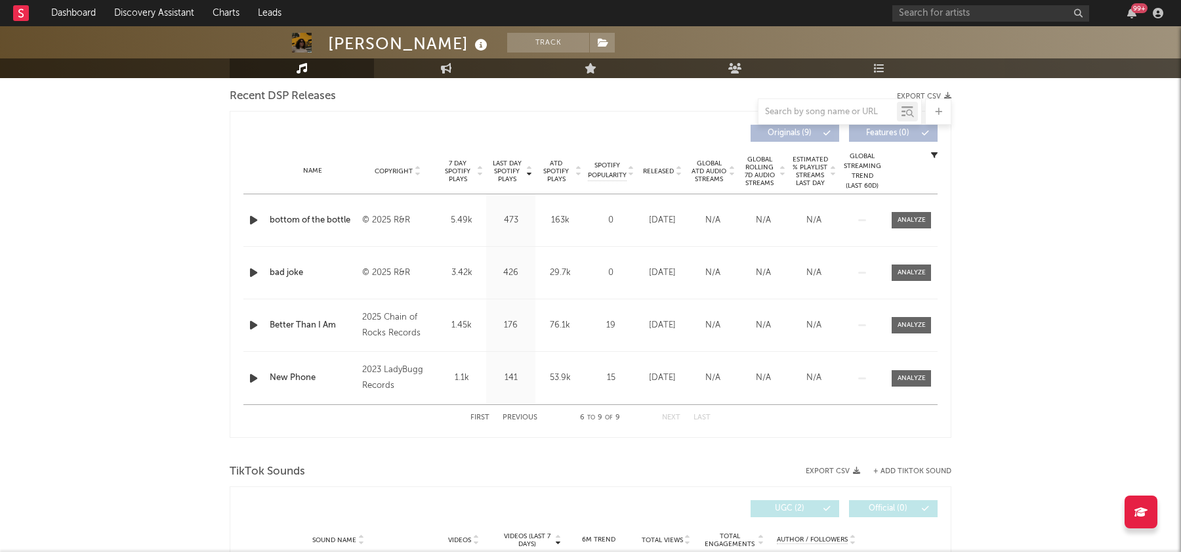
click at [523, 414] on button "Previous" at bounding box center [519, 417] width 35 height 7
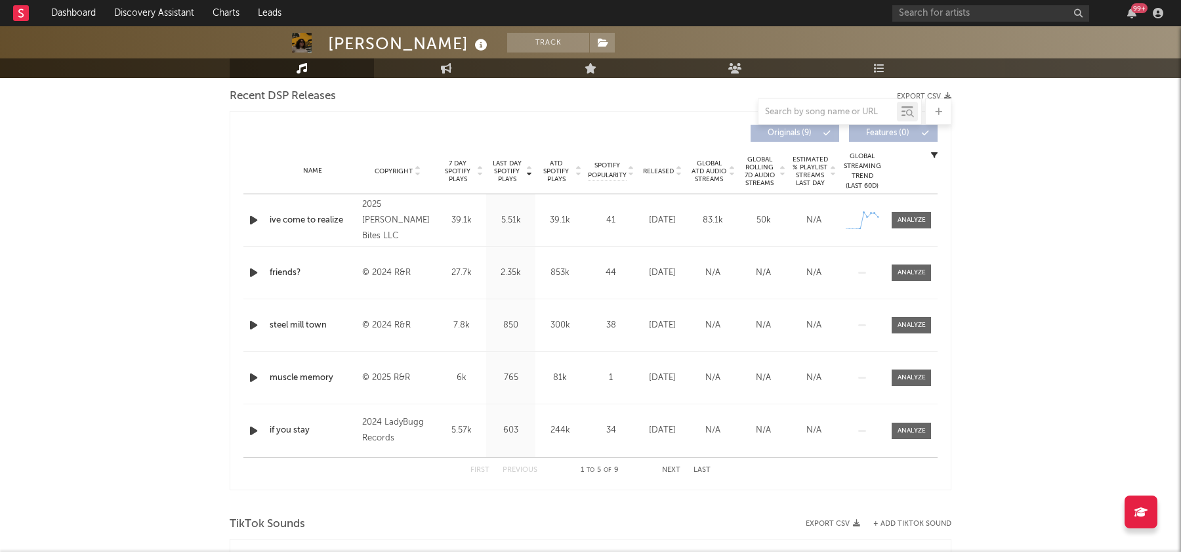
click at [677, 464] on div "First Previous 1 to 5 of 9 Next Last" at bounding box center [590, 470] width 240 height 26
click at [670, 468] on button "Next" at bounding box center [671, 469] width 18 height 7
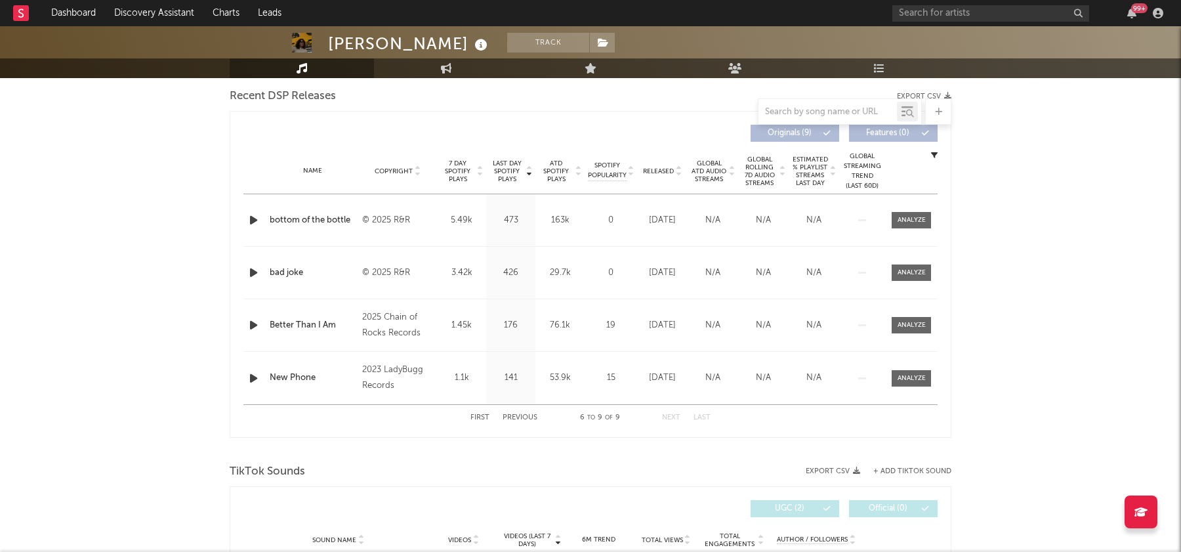
click at [523, 408] on div "First Previous 6 to 9 of 9 Next Last" at bounding box center [590, 418] width 240 height 26
click at [523, 414] on button "Previous" at bounding box center [519, 417] width 35 height 7
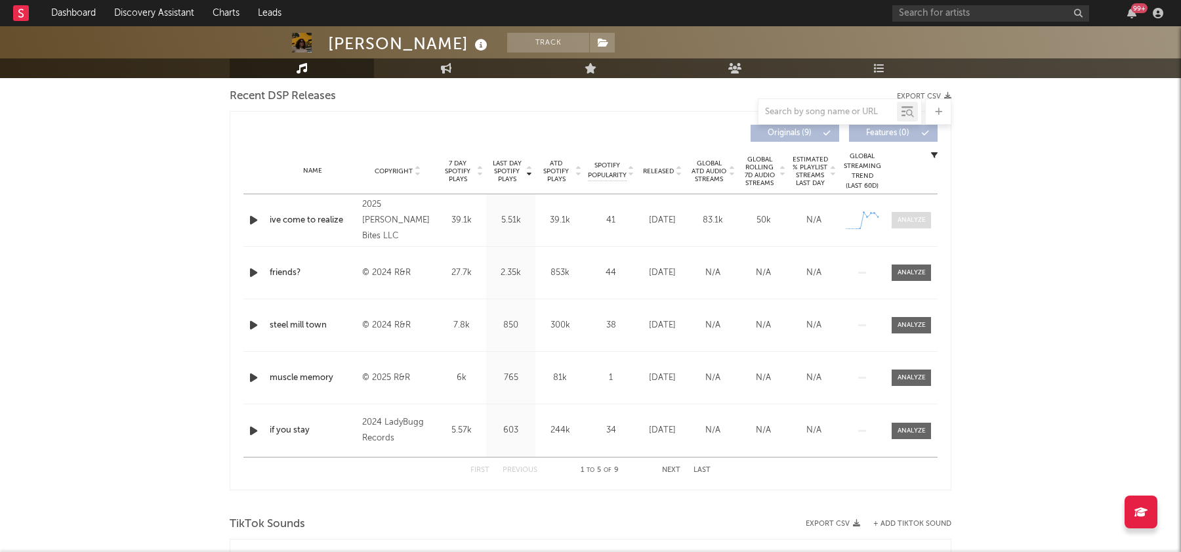
click at [907, 218] on div at bounding box center [911, 220] width 28 height 10
select select "1w"
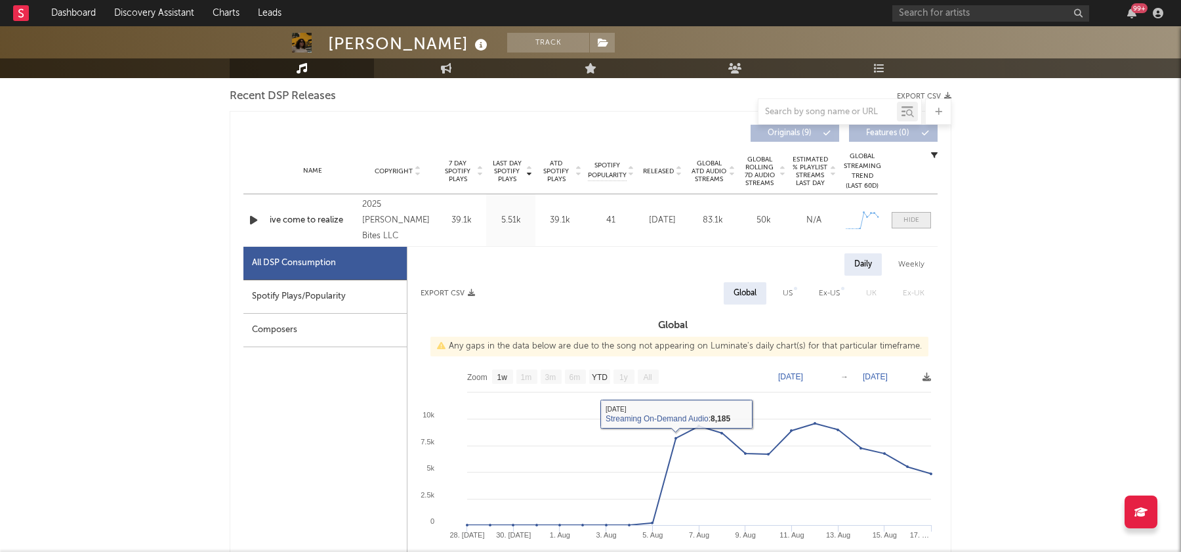
click at [915, 215] on div at bounding box center [911, 220] width 16 height 10
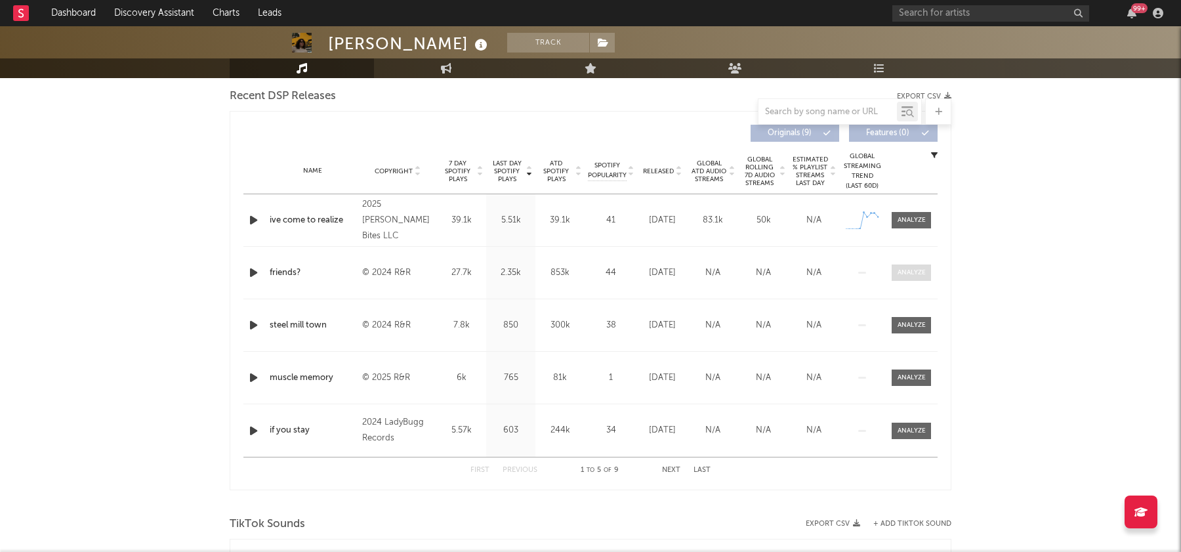
click at [907, 265] on span at bounding box center [910, 272] width 39 height 16
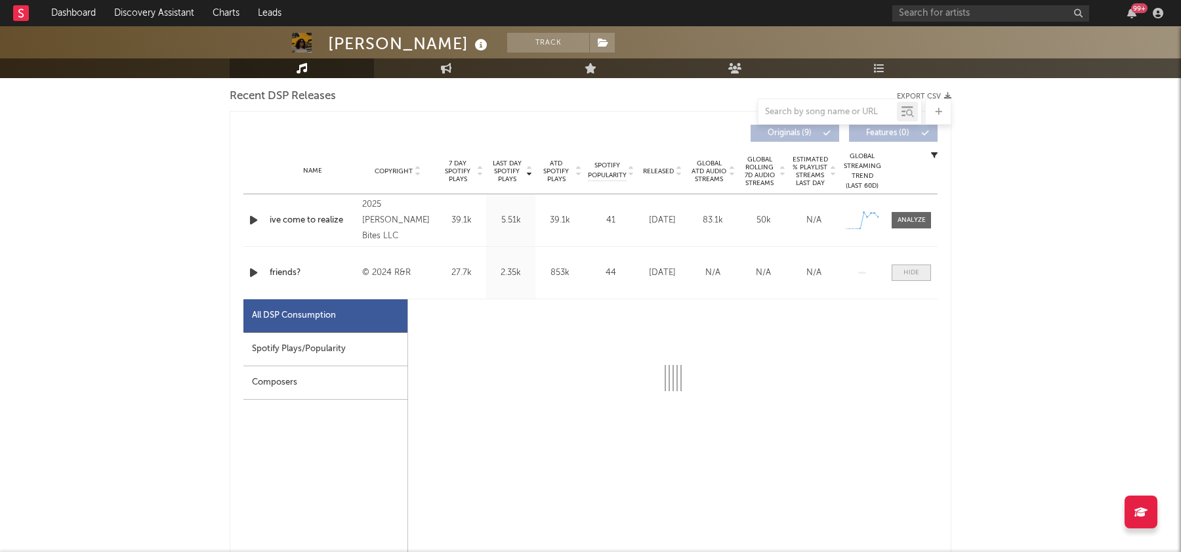
select select "6m"
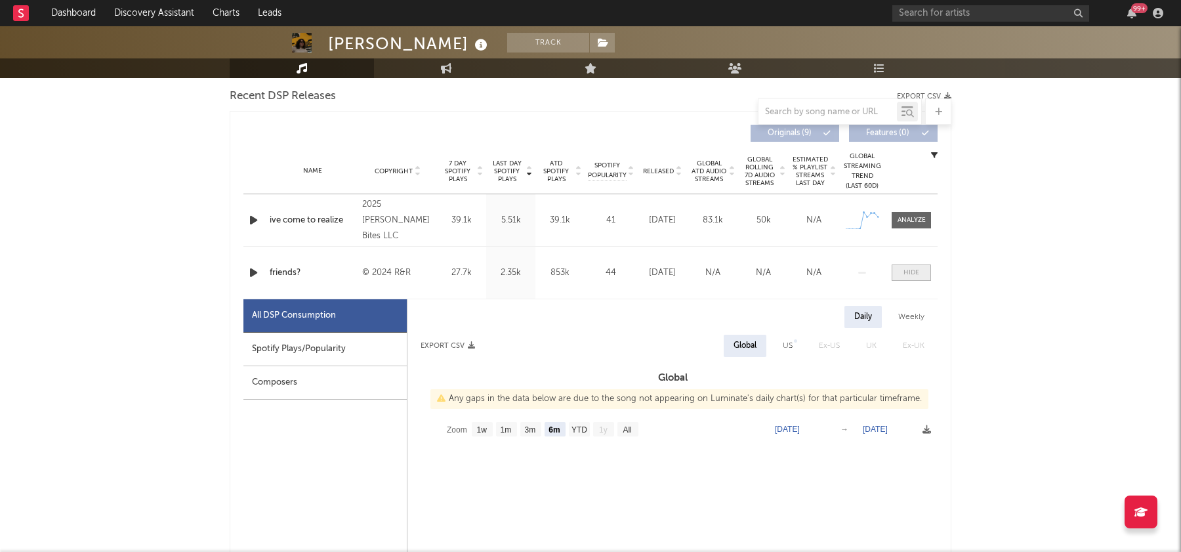
click at [907, 265] on span at bounding box center [910, 272] width 39 height 16
